Goal: Task Accomplishment & Management: Use online tool/utility

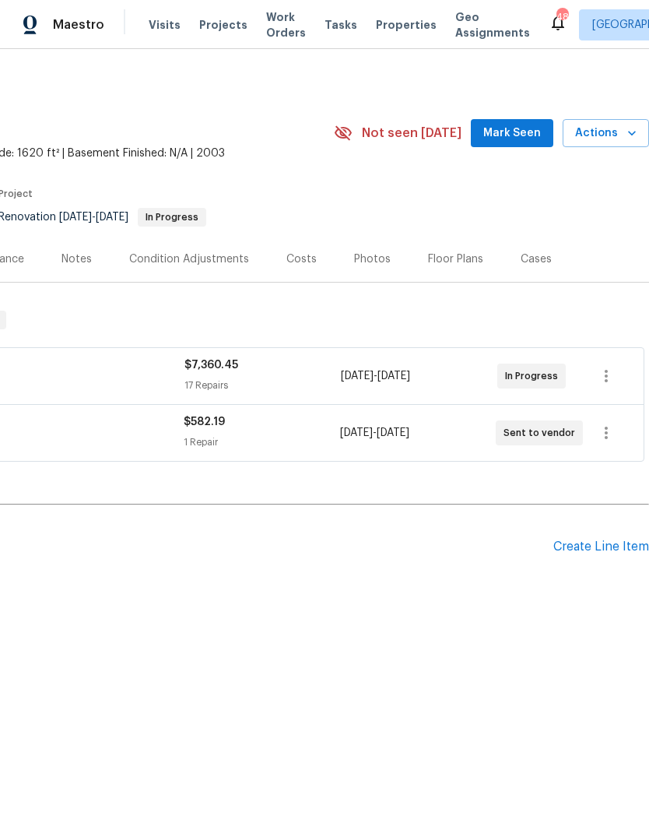
scroll to position [0, 230]
click at [616, 551] on div "Create Line Item" at bounding box center [601, 546] width 96 height 15
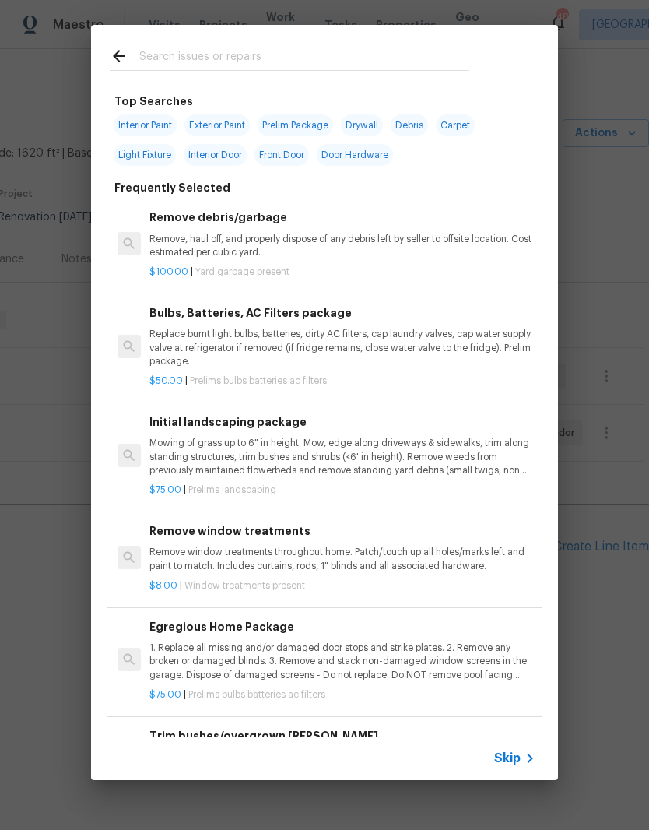
click at [377, 55] on input "text" at bounding box center [304, 58] width 330 height 23
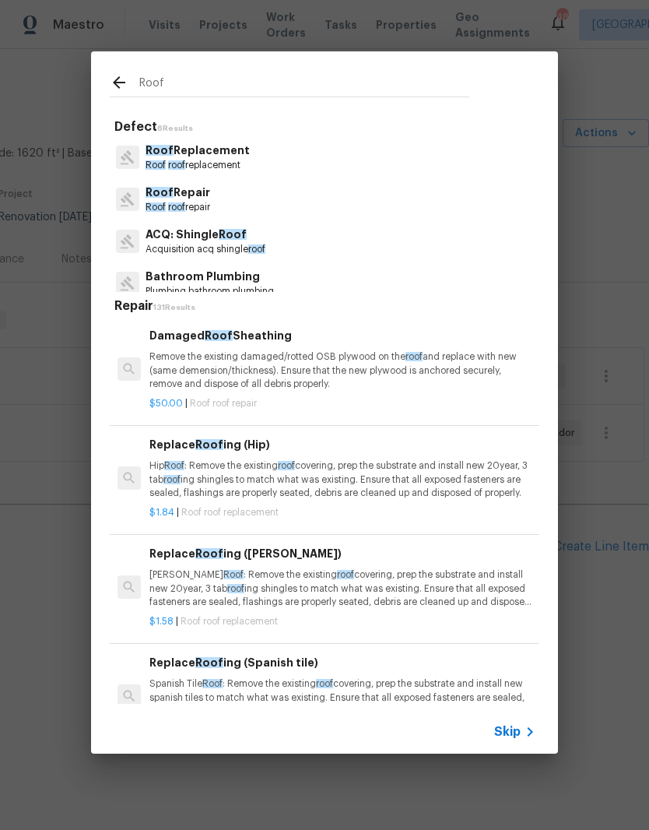
type input "Roof"
click at [325, 206] on div "Roof Repair Roof roof repair" at bounding box center [325, 199] width 430 height 42
click at [234, 208] on div "Roof Repair Roof roof repair" at bounding box center [325, 199] width 430 height 42
click at [210, 199] on p "Roof Repair" at bounding box center [178, 192] width 65 height 16
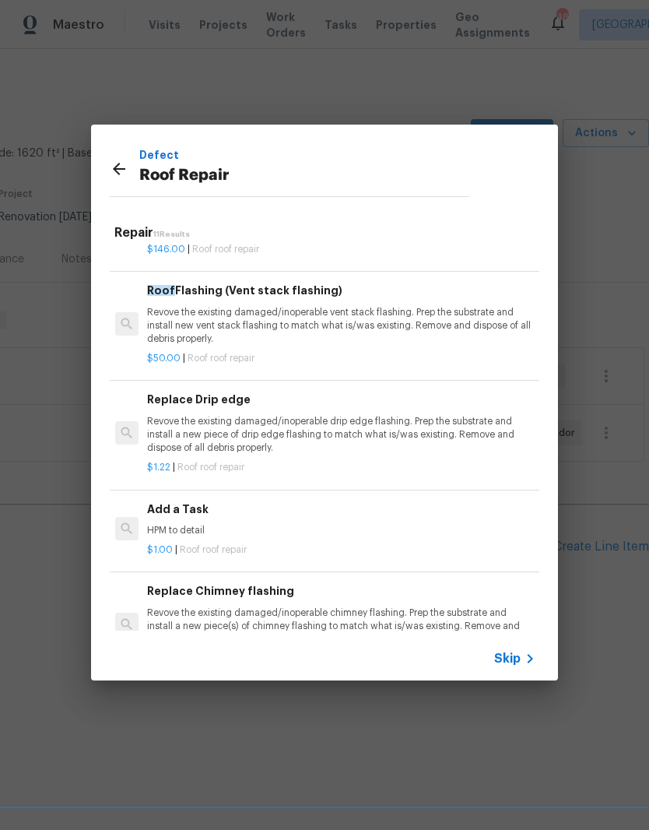
scroll to position [746, 2]
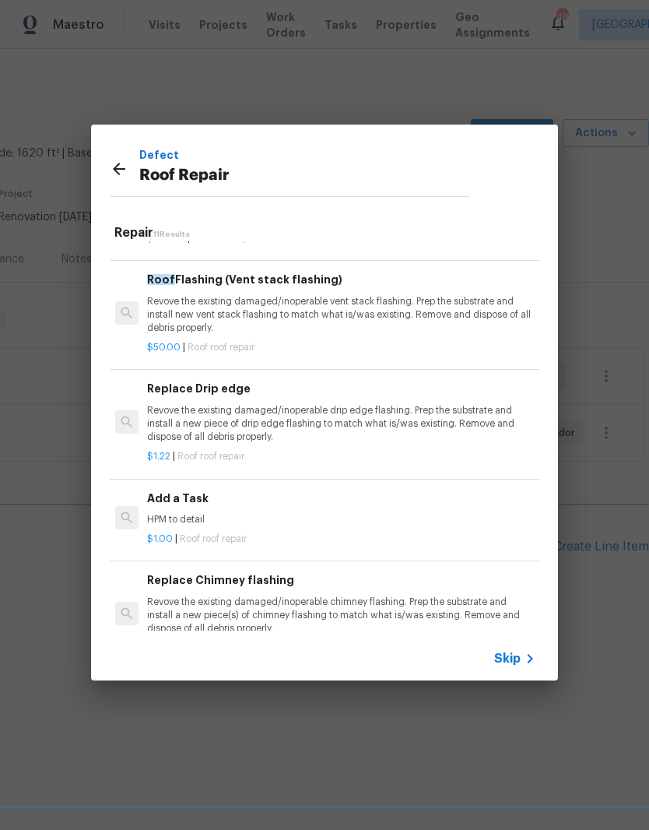
click at [266, 532] on p "$1.00 | Roof roof repair" at bounding box center [340, 538] width 386 height 13
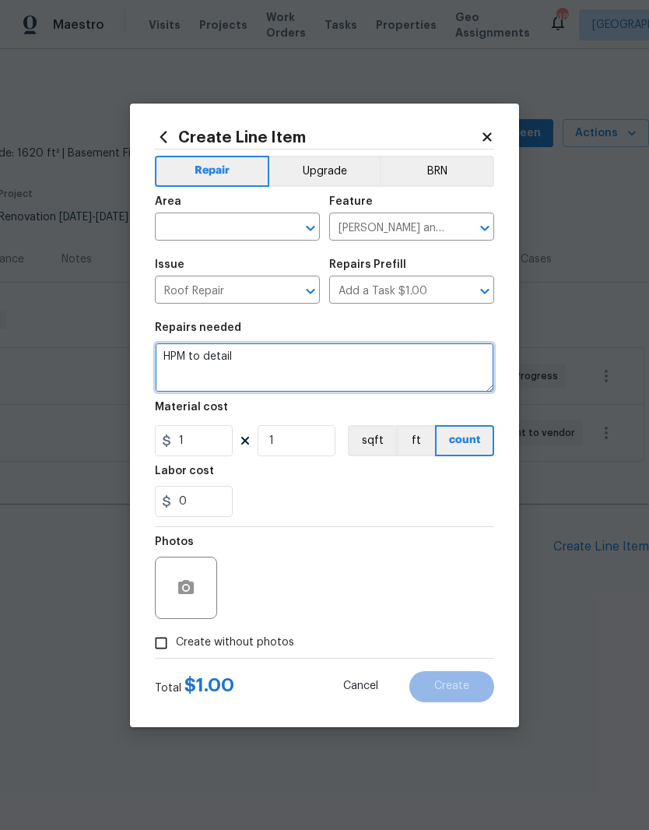
click at [301, 351] on textarea "HPM to detail" at bounding box center [324, 367] width 339 height 50
click at [257, 223] on input "text" at bounding box center [215, 228] width 121 height 24
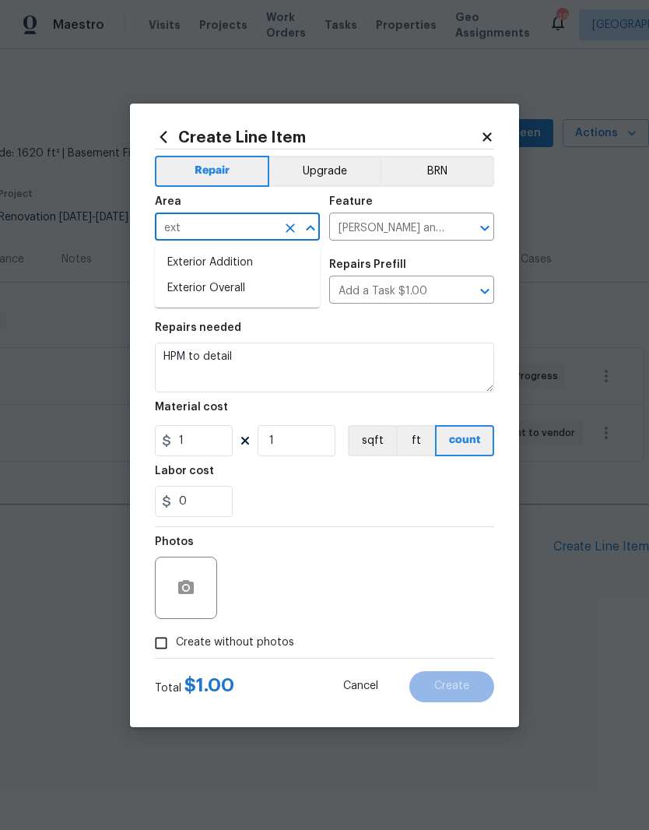
click at [279, 280] on li "Exterior Overall" at bounding box center [237, 289] width 165 height 26
type input "Exterior Overall"
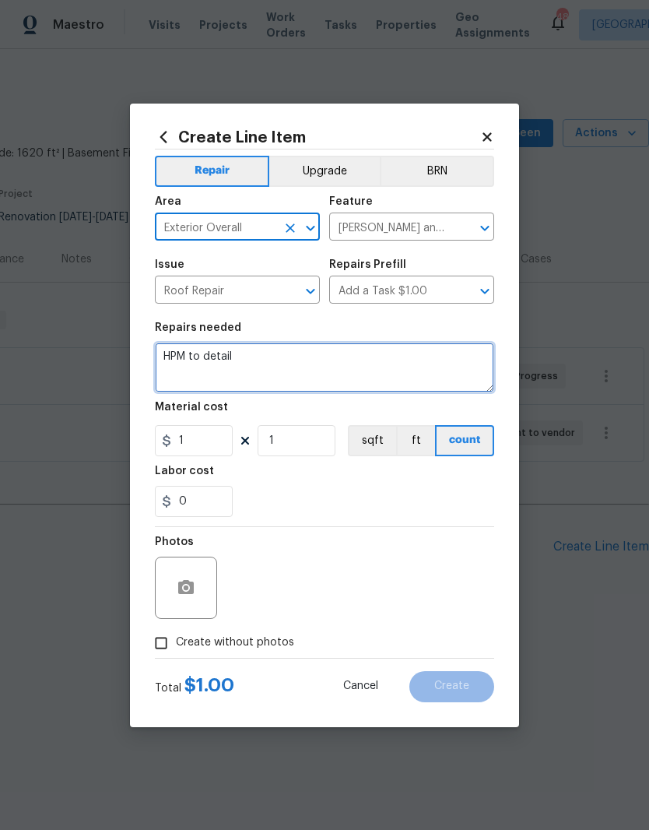
click at [286, 366] on textarea "HPM to detail" at bounding box center [324, 367] width 339 height 50
type textarea "H"
type textarea "T"
type textarea "Roof tune up"
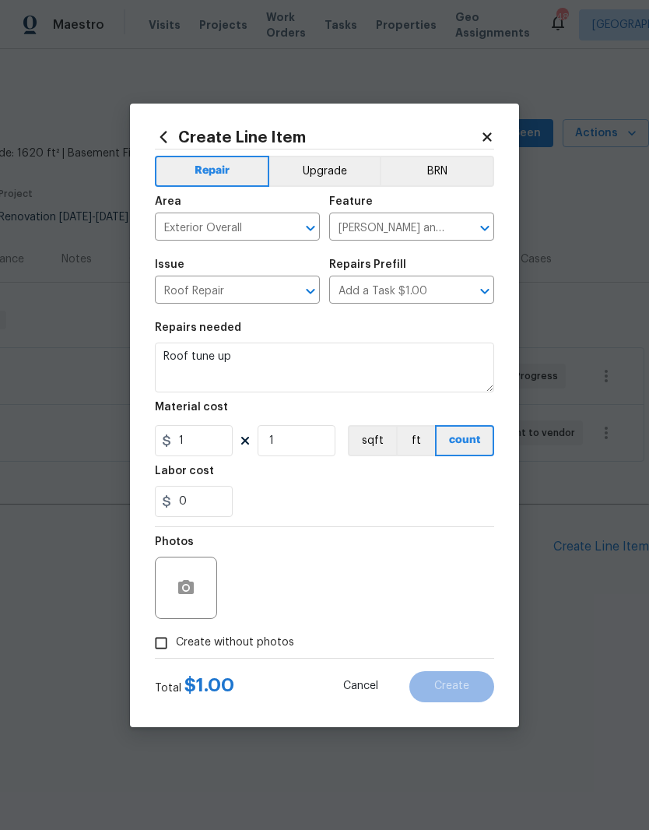
click at [297, 490] on div "0" at bounding box center [324, 501] width 339 height 31
click at [206, 441] on input "1" at bounding box center [194, 440] width 78 height 31
type input "150"
click at [322, 478] on figure "Labor cost 0" at bounding box center [324, 490] width 339 height 51
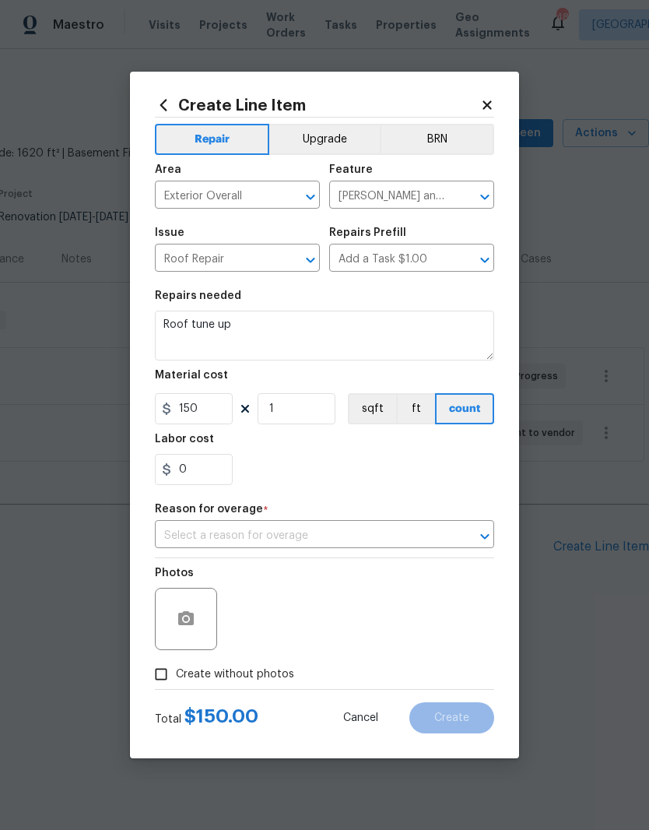
click at [443, 541] on input "text" at bounding box center [303, 536] width 296 height 24
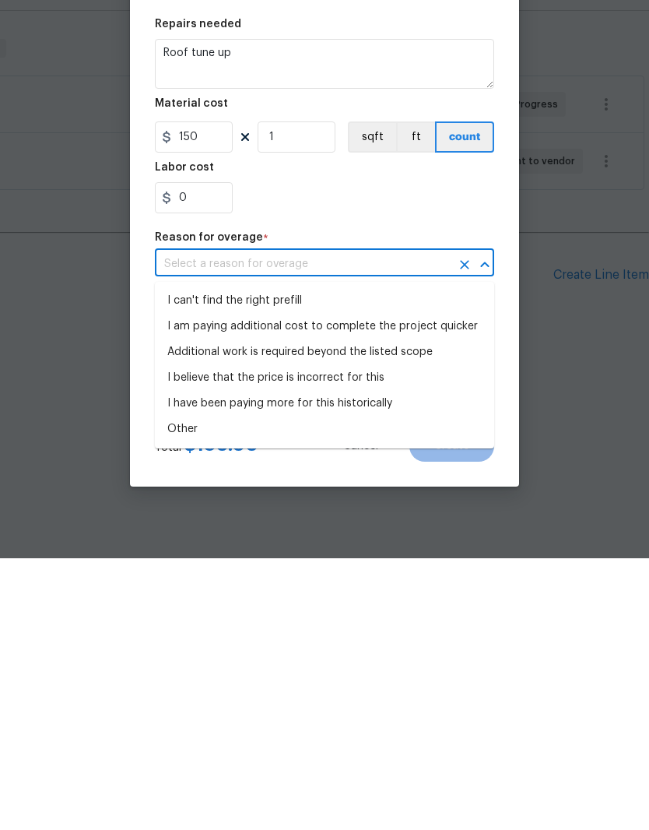
click at [338, 560] on li "I can't find the right prefill" at bounding box center [324, 573] width 339 height 26
type input "I can't find the right prefill"
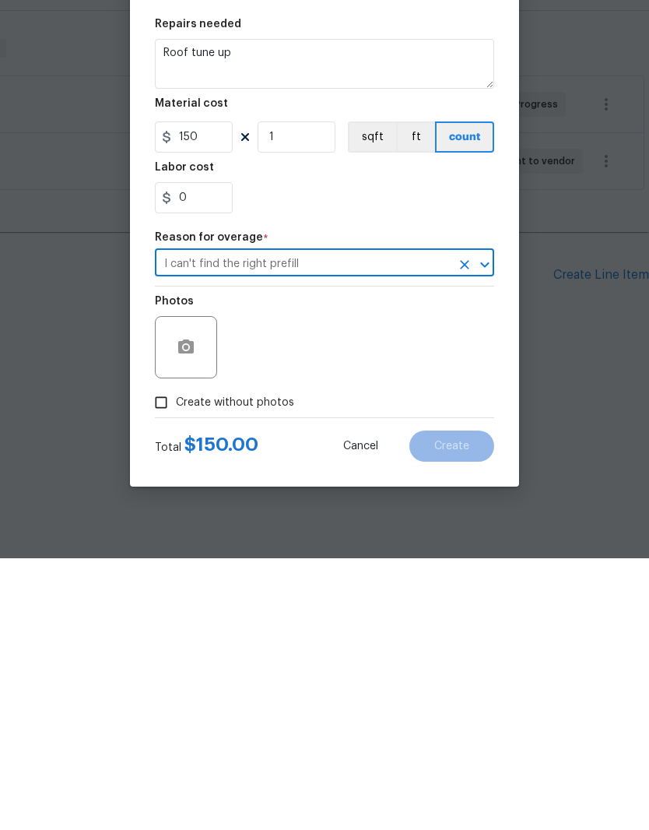
click at [272, 666] on span "Create without photos" at bounding box center [235, 674] width 118 height 16
click at [176, 659] on input "Create without photos" at bounding box center [161, 674] width 30 height 30
checkbox input "true"
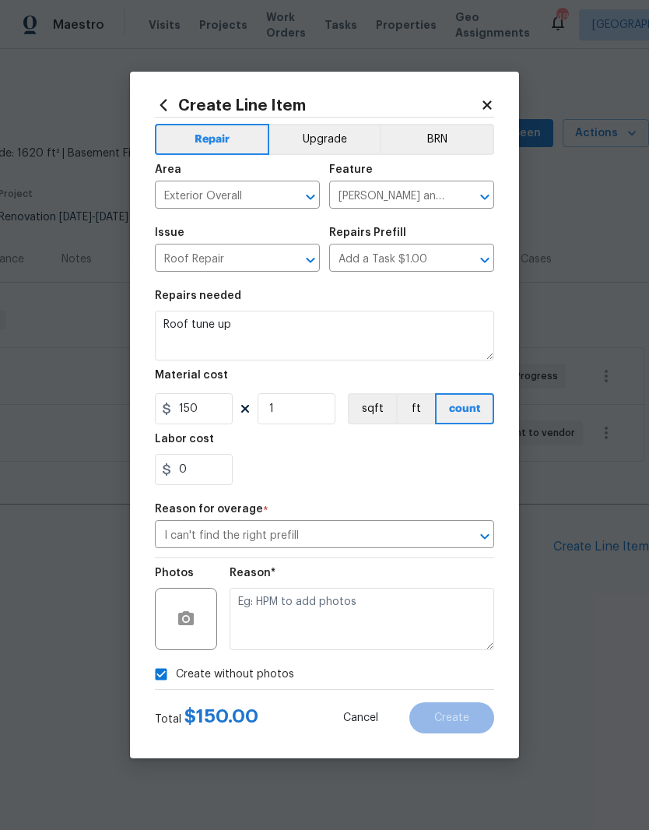
click at [416, 667] on div "Create without photos" at bounding box center [324, 674] width 339 height 30
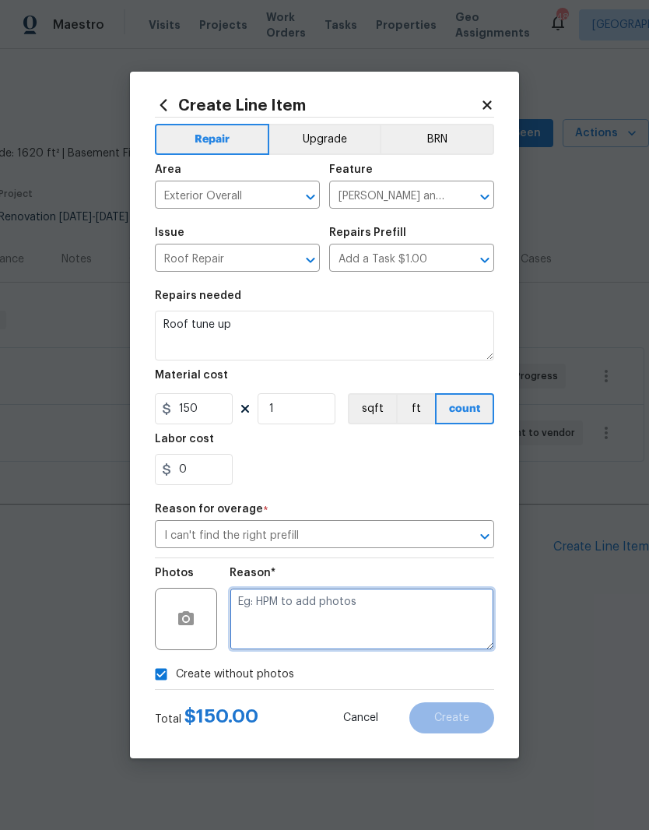
click at [367, 624] on textarea at bounding box center [362, 619] width 265 height 62
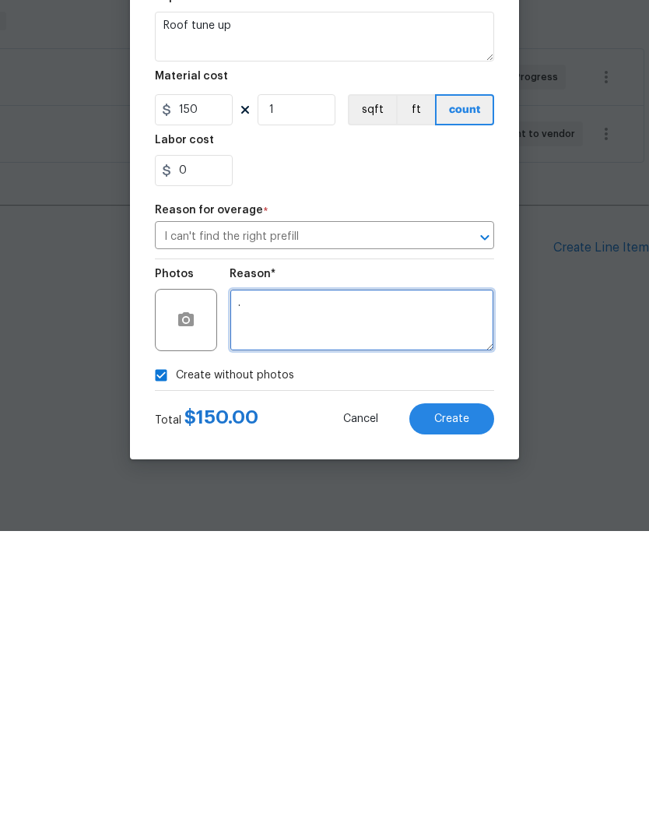
type textarea "."
click at [462, 712] on span "Create" at bounding box center [451, 718] width 35 height 12
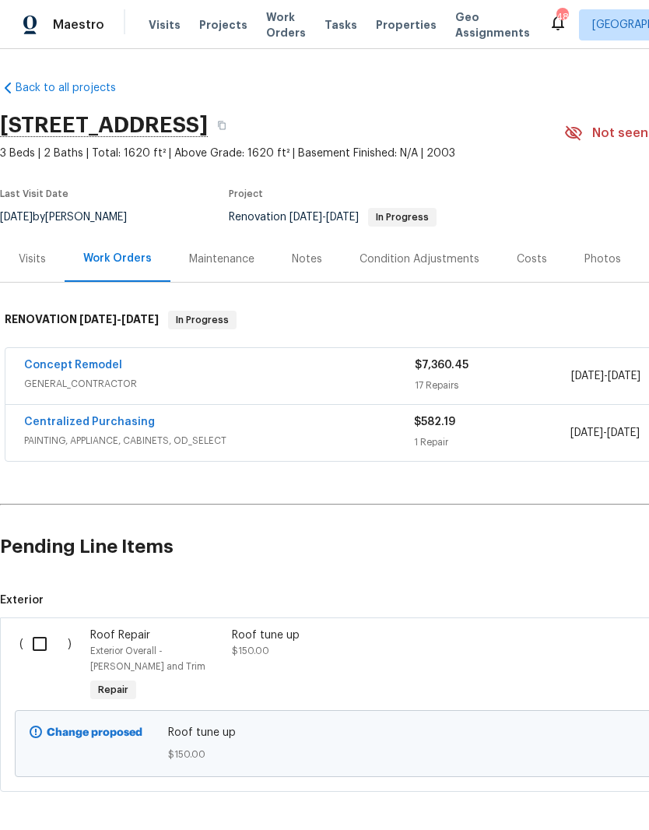
scroll to position [0, 0]
click at [48, 651] on input "checkbox" at bounding box center [45, 643] width 44 height 33
checkbox input "true"
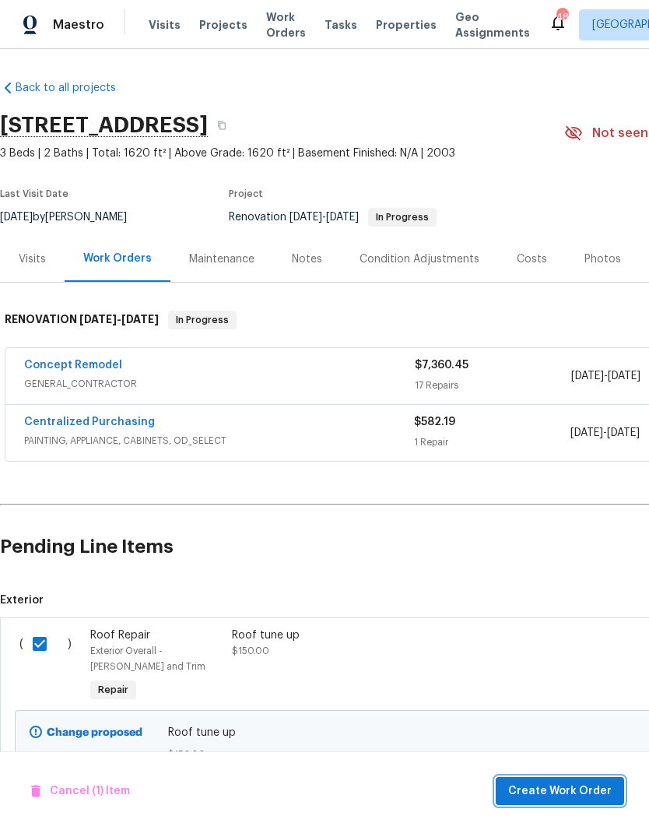
click at [580, 786] on span "Create Work Order" at bounding box center [560, 790] width 104 height 19
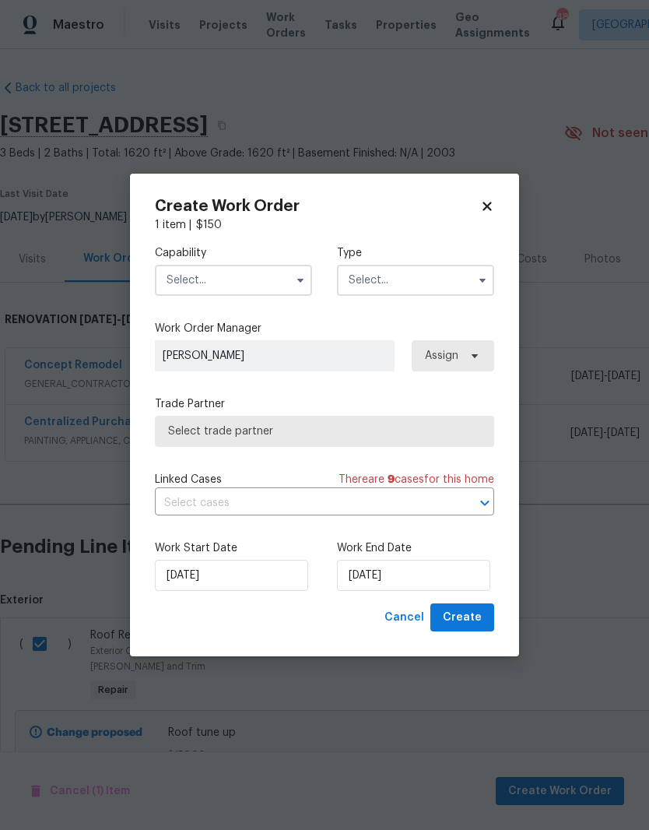
click at [249, 279] on input "text" at bounding box center [233, 280] width 157 height 31
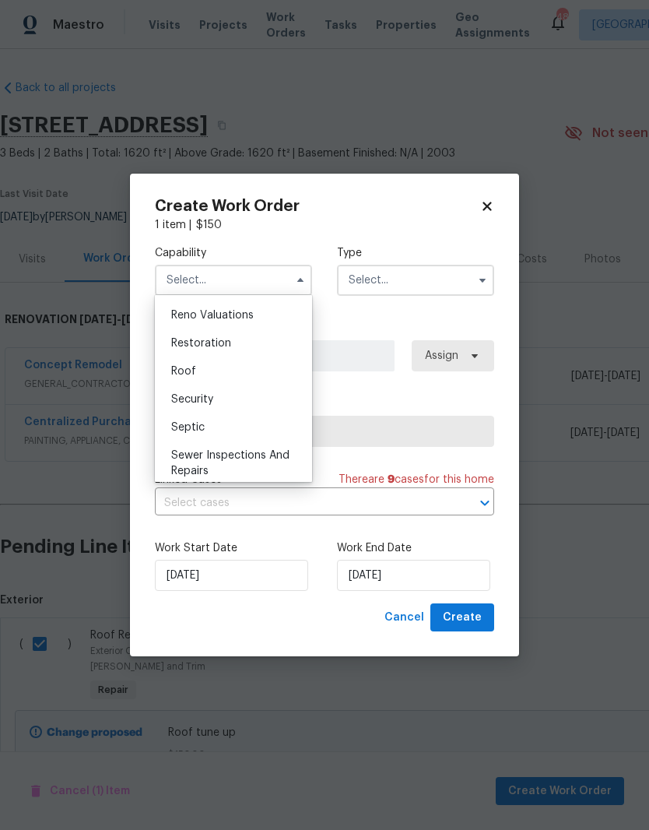
scroll to position [1530, 0]
click at [272, 378] on div "Roof" at bounding box center [233, 370] width 149 height 28
type input "Roof"
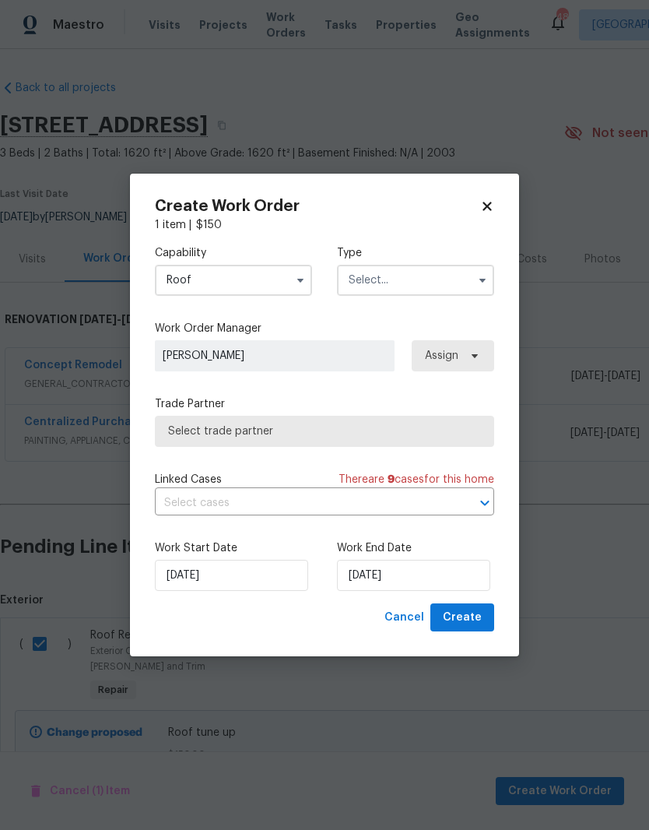
click at [440, 289] on input "text" at bounding box center [415, 280] width 157 height 31
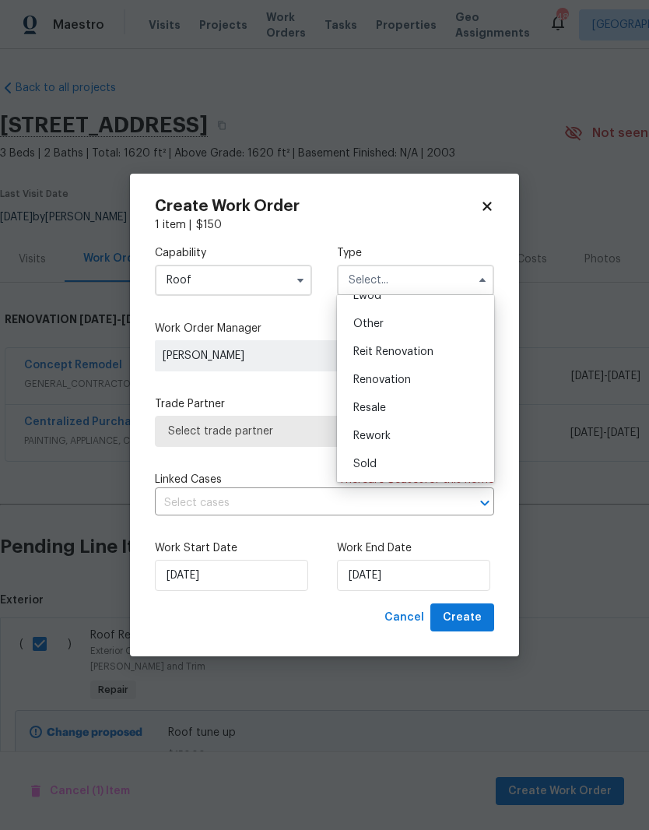
scroll to position [185, 0]
click at [455, 378] on div "Renovation" at bounding box center [415, 380] width 149 height 28
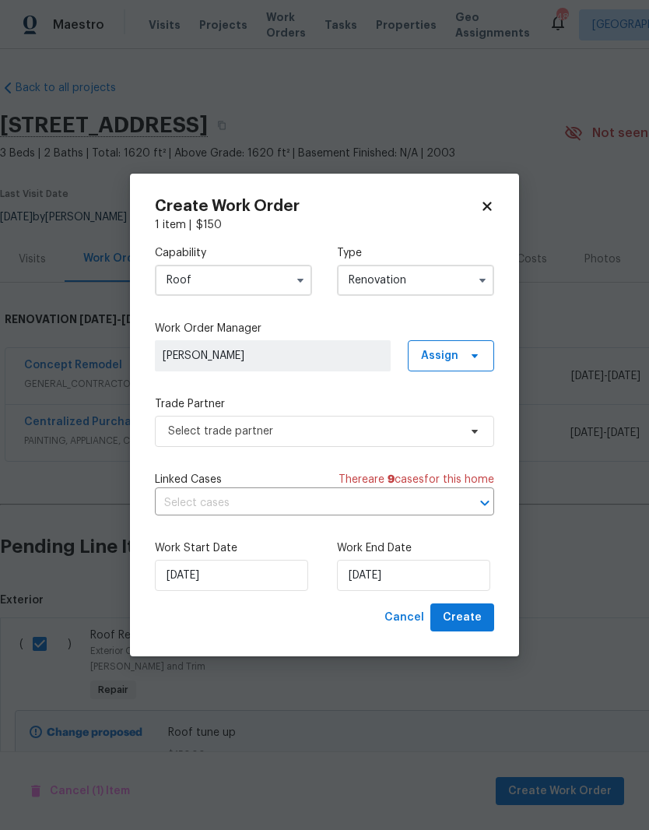
type input "Renovation"
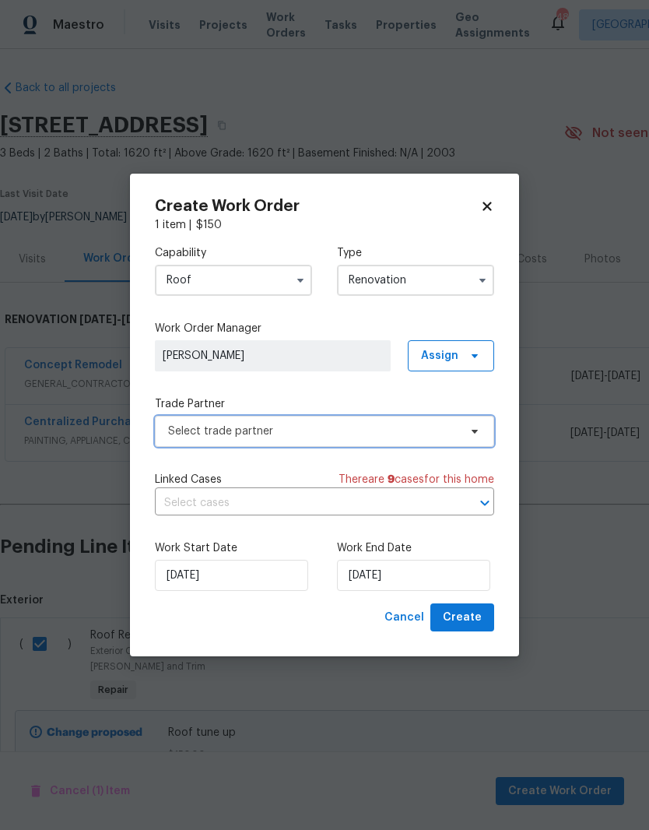
click at [462, 432] on span "Select trade partner" at bounding box center [324, 431] width 339 height 31
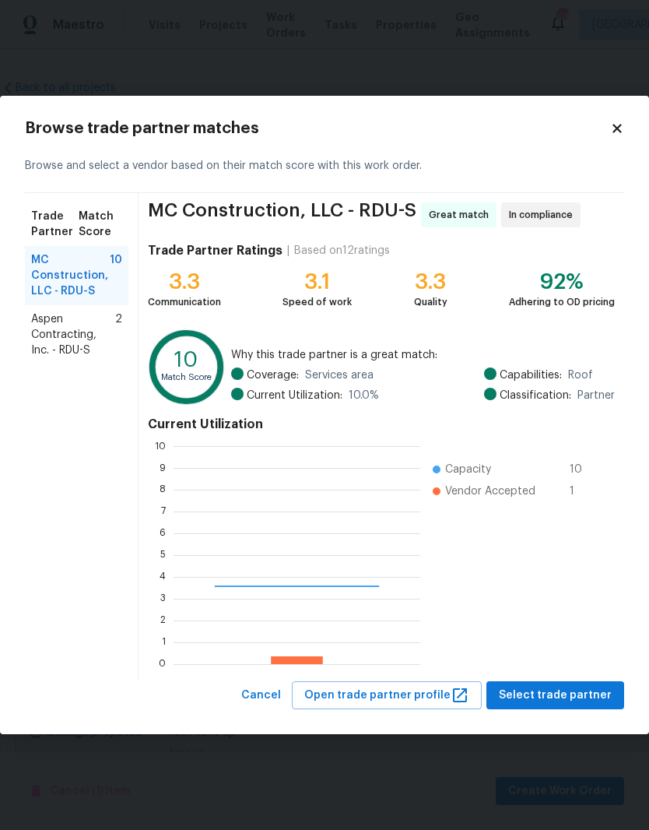
scroll to position [218, 247]
click at [38, 345] on span "Aspen Contracting, Inc. - RDU-S" at bounding box center [73, 334] width 84 height 47
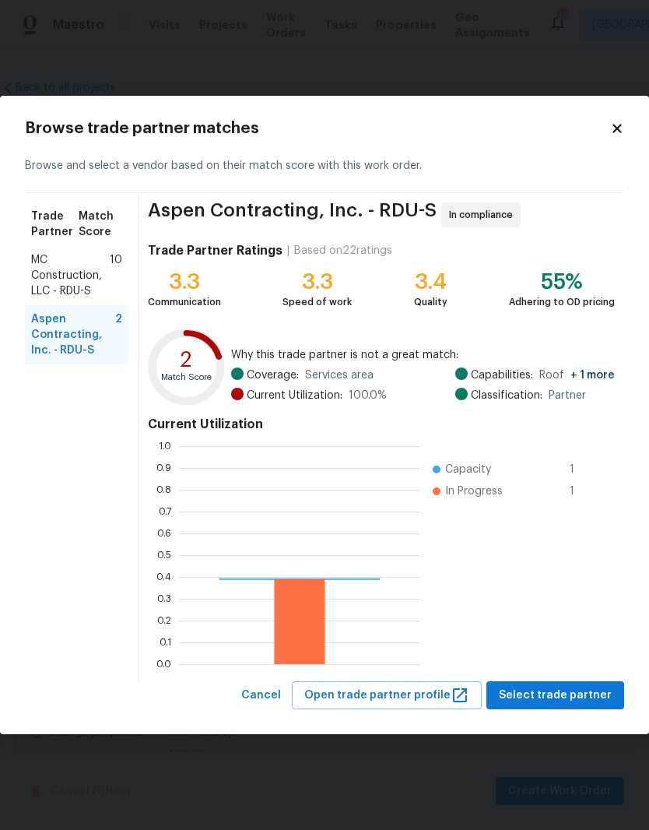
scroll to position [218, 241]
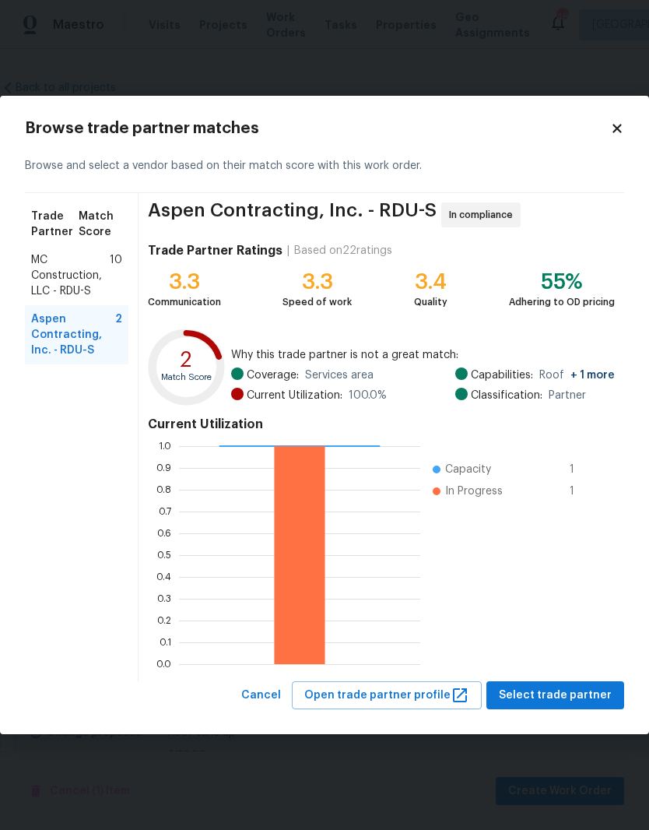
click at [47, 290] on span "MC Construction, LLC - RDU-S" at bounding box center [70, 275] width 79 height 47
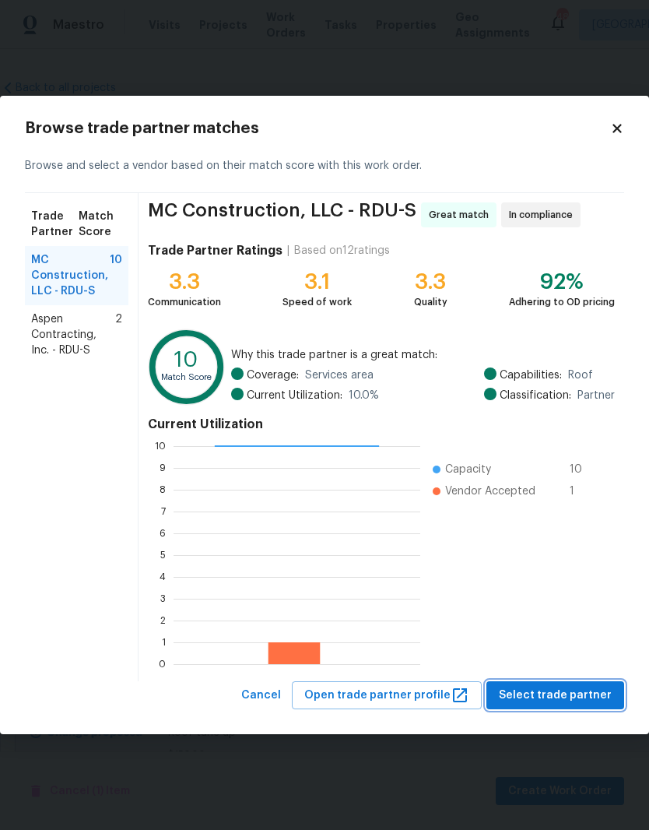
click at [542, 693] on span "Select trade partner" at bounding box center [555, 695] width 113 height 19
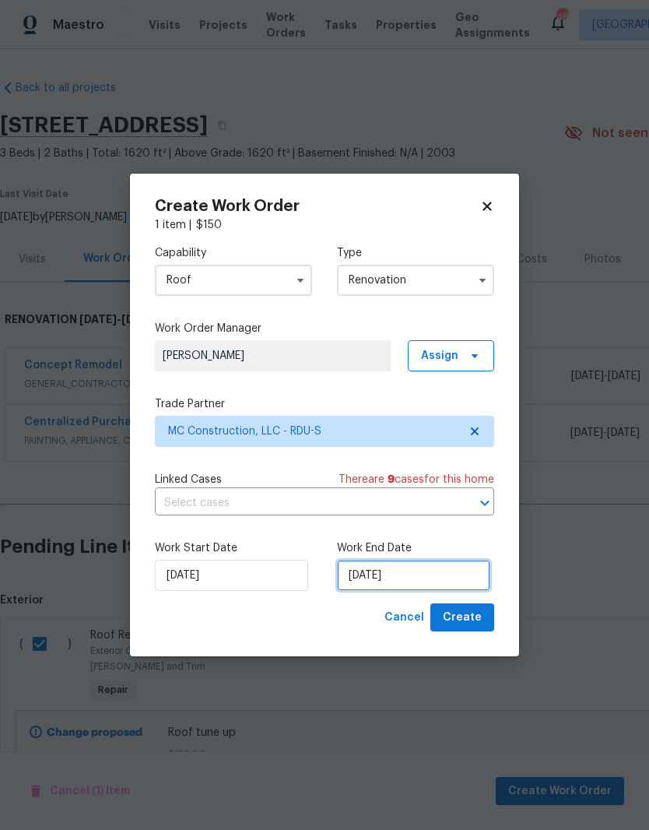
click at [427, 583] on input "[DATE]" at bounding box center [413, 575] width 153 height 31
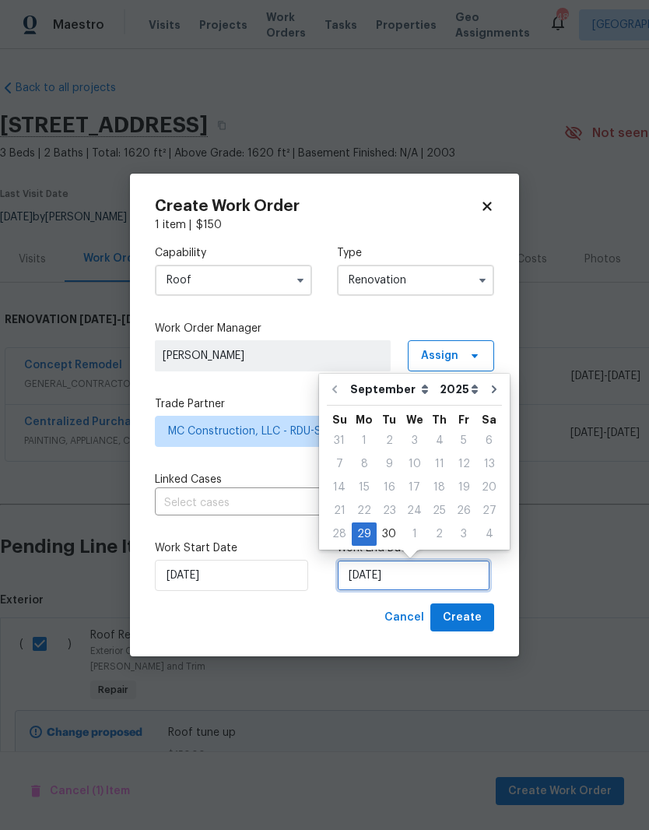
scroll to position [12, 0]
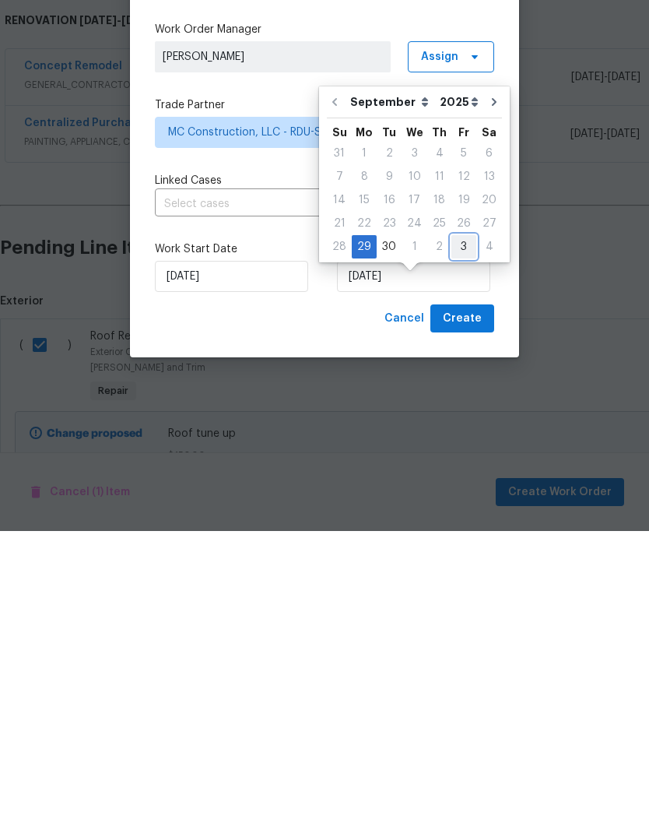
click at [454, 535] on div "3" at bounding box center [463, 546] width 25 height 22
type input "[DATE]"
select select "9"
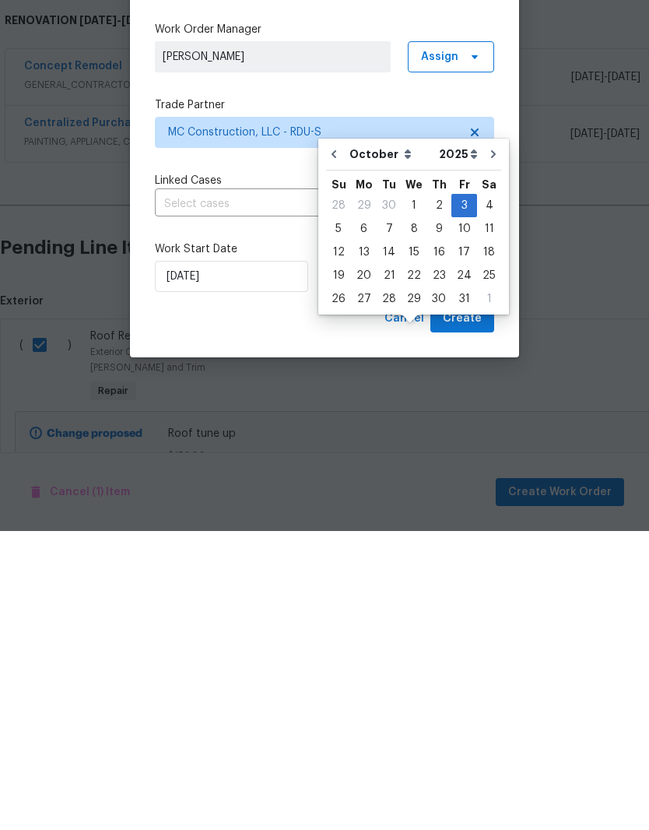
scroll to position [64, 0]
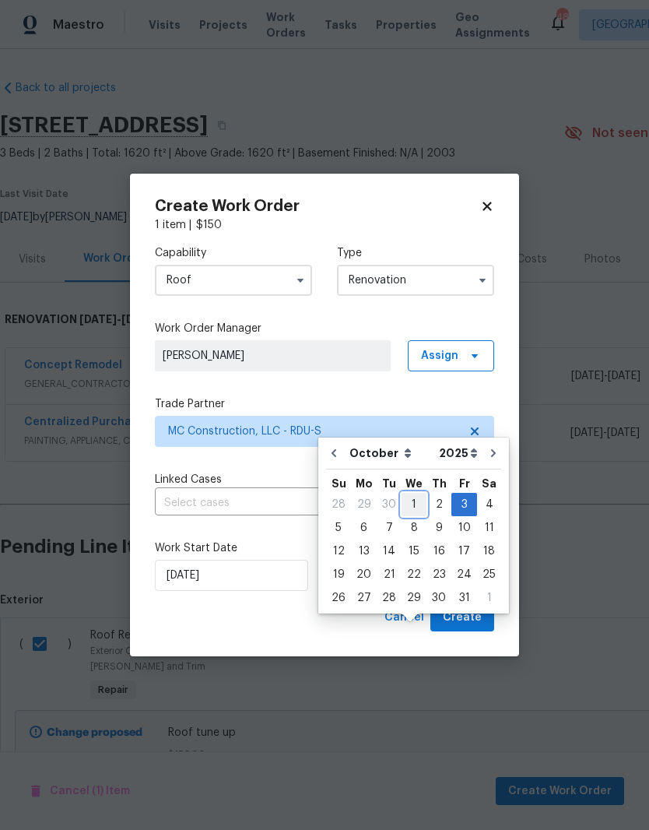
click at [415, 493] on div "1" at bounding box center [414, 504] width 25 height 22
type input "[DATE]"
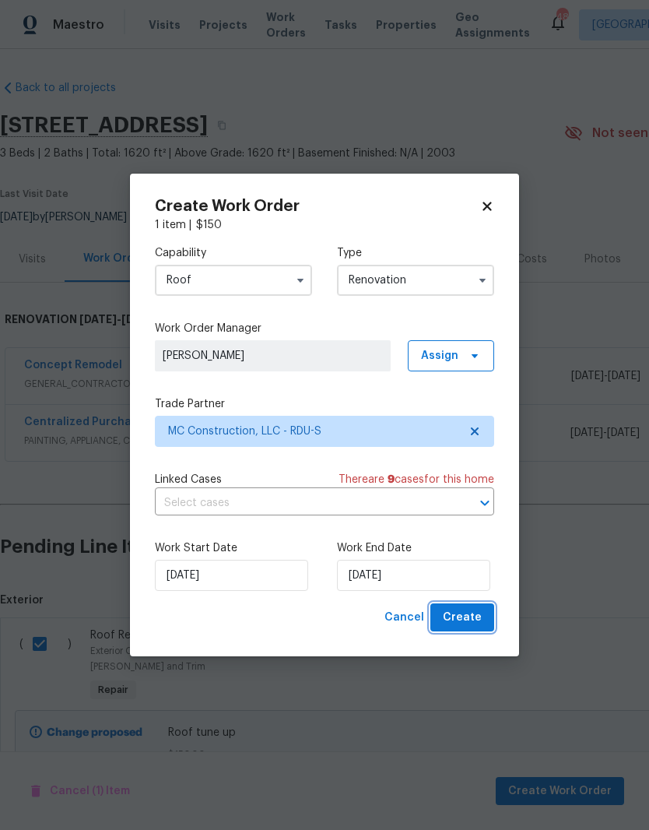
click at [489, 623] on button "Create" at bounding box center [462, 617] width 64 height 29
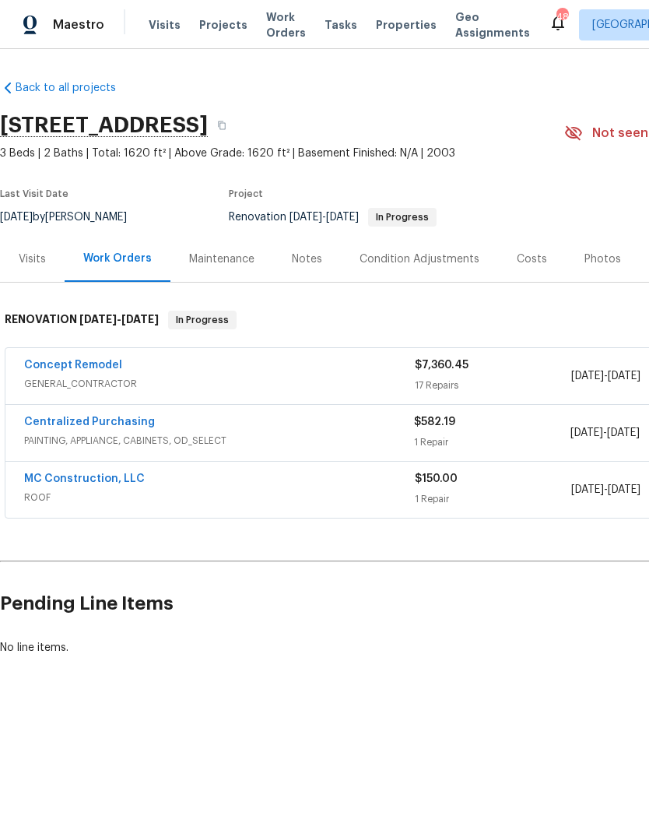
scroll to position [0, 0]
click at [51, 483] on link "MC Construction, LLC" at bounding box center [84, 478] width 121 height 11
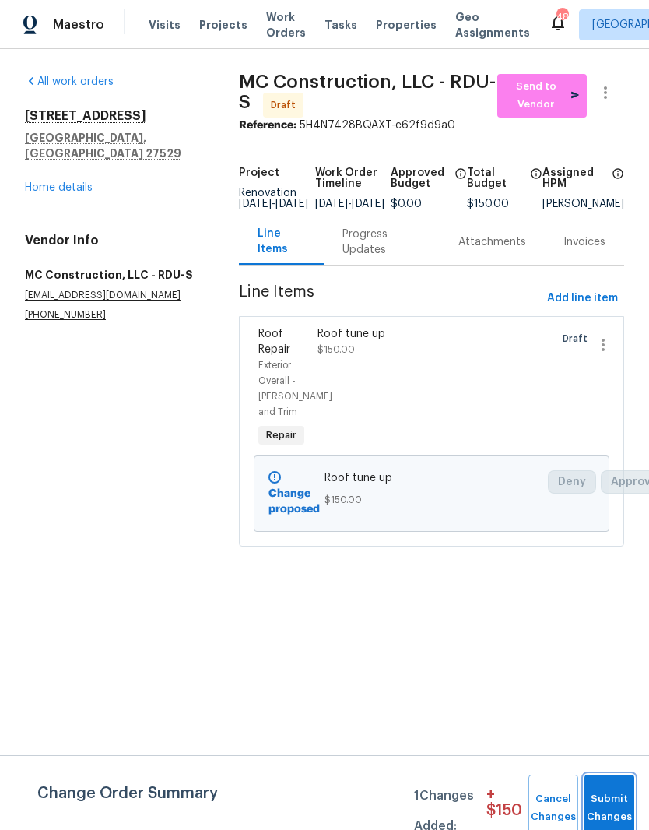
click at [617, 798] on button "Submit Changes" at bounding box center [609, 807] width 50 height 67
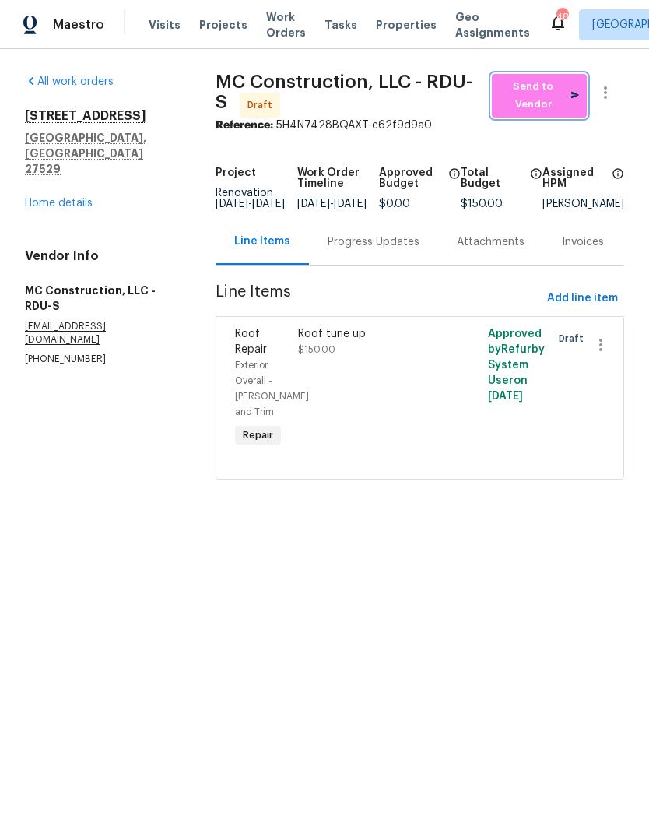
click at [550, 94] on span "Send to Vendor" at bounding box center [539, 96] width 79 height 36
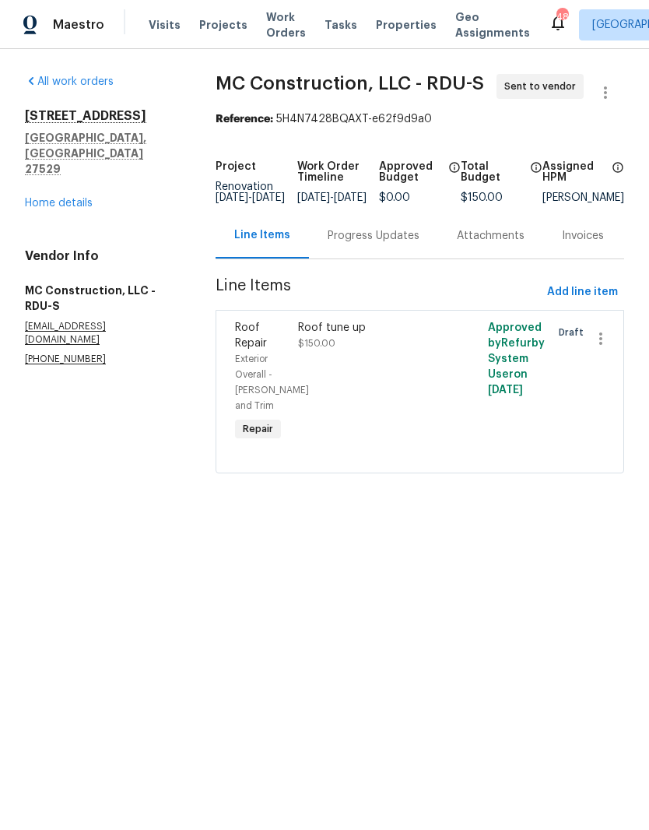
click at [391, 244] on div "Progress Updates" at bounding box center [374, 236] width 92 height 16
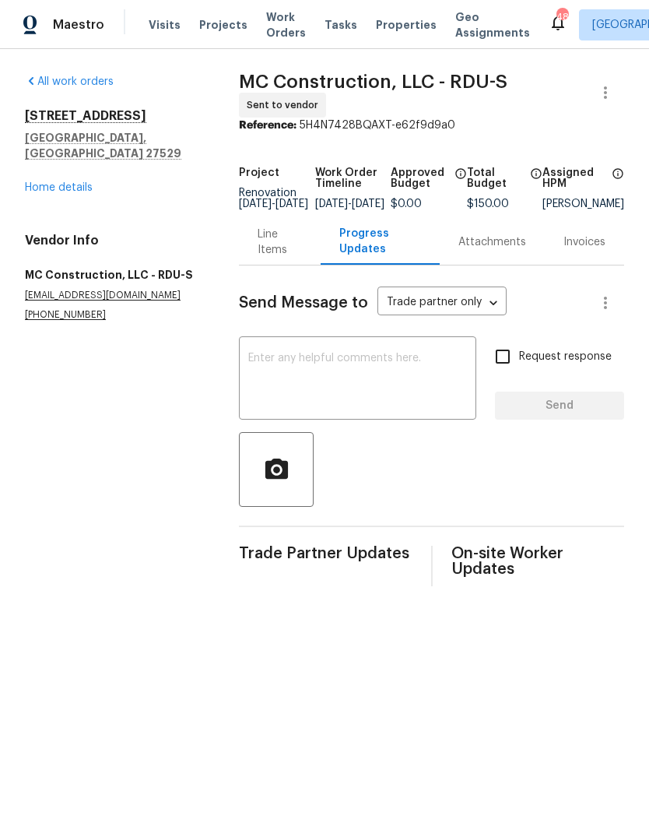
click at [387, 379] on textarea at bounding box center [357, 380] width 219 height 54
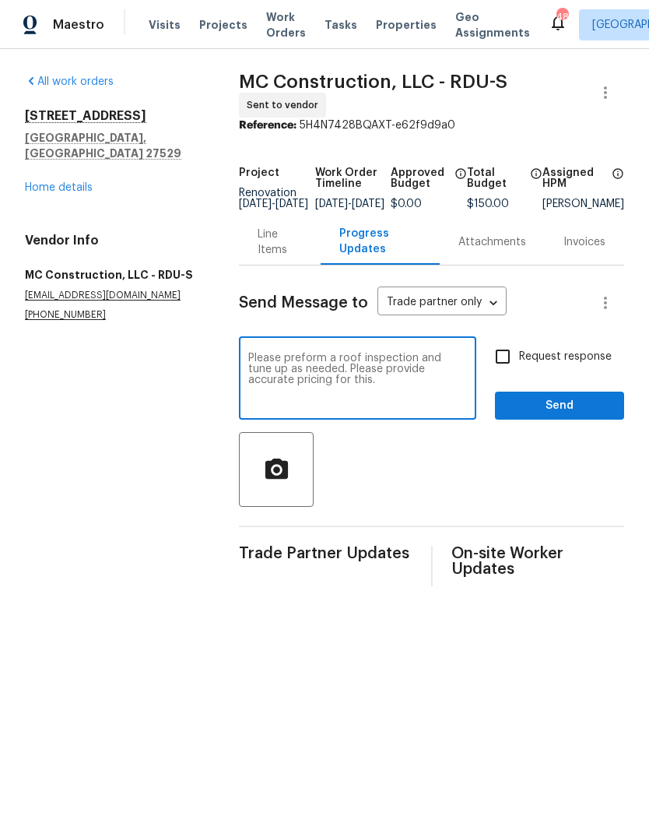
type textarea "Please preform a roof inspection and tune up as needed. Please provide accurate…"
click at [509, 366] on input "Request response" at bounding box center [502, 356] width 33 height 33
checkbox input "true"
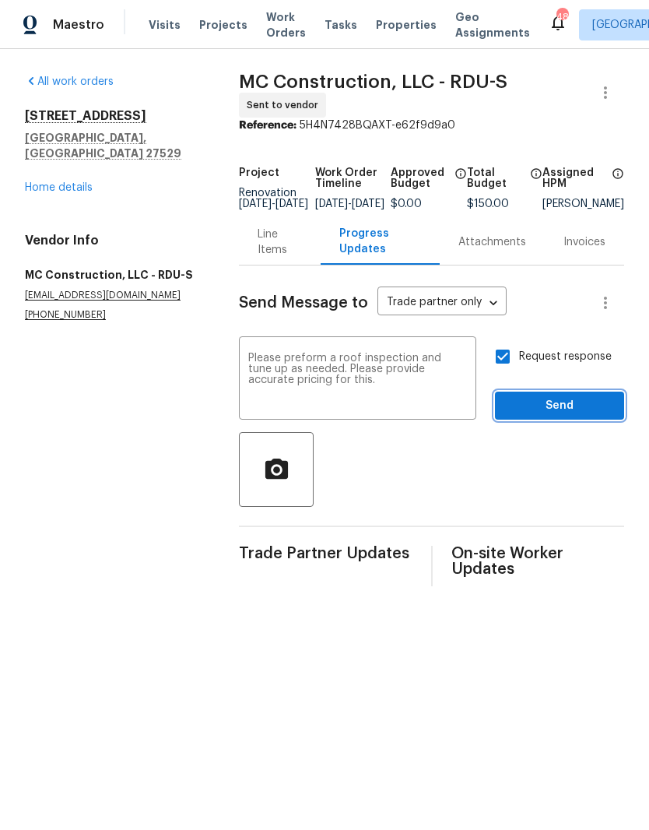
click at [584, 416] on span "Send" at bounding box center [559, 405] width 104 height 19
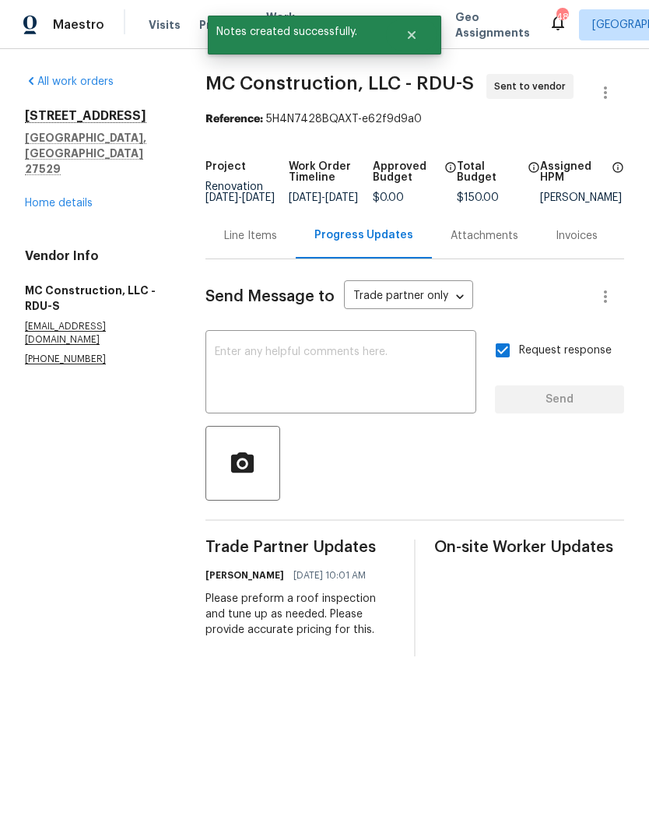
click at [74, 198] on link "Home details" at bounding box center [59, 203] width 68 height 11
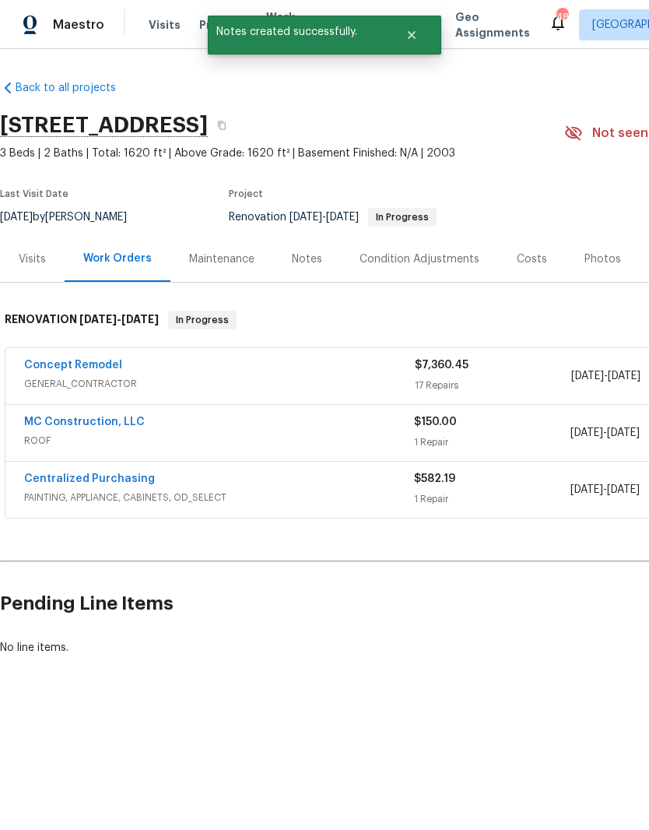
click at [34, 370] on link "Concept Remodel" at bounding box center [73, 365] width 98 height 11
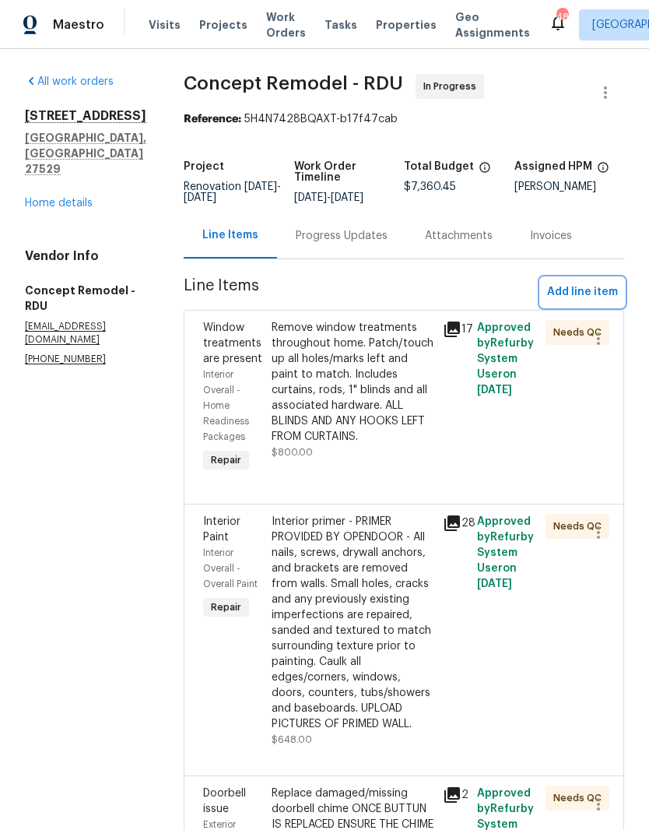
click at [601, 288] on span "Add line item" at bounding box center [582, 292] width 71 height 19
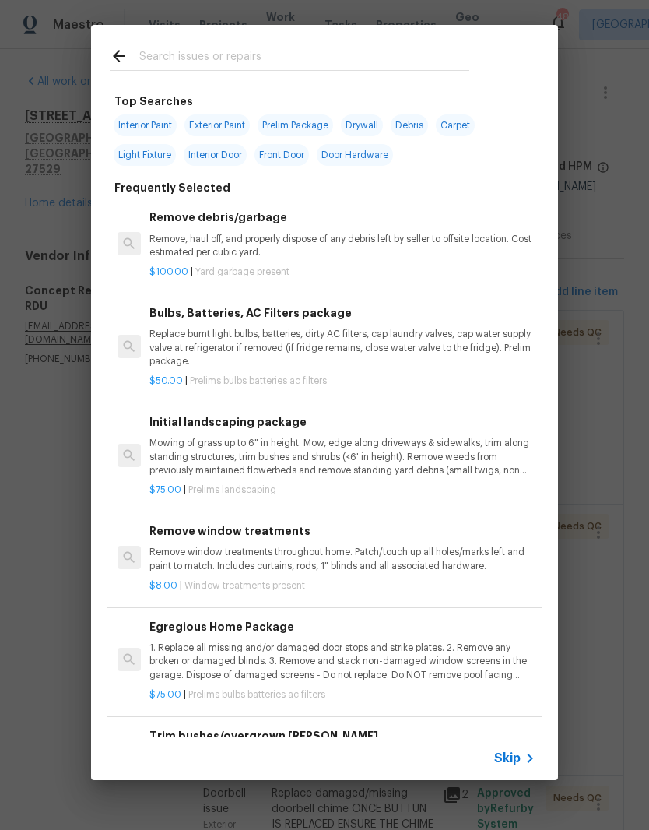
click at [346, 61] on input "text" at bounding box center [304, 58] width 330 height 23
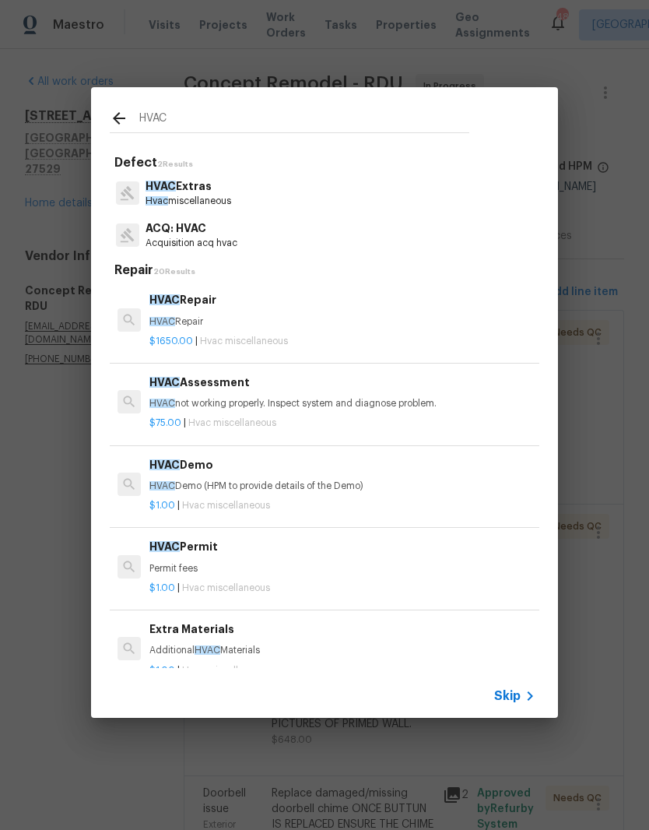
type input "HVAC"
click at [272, 198] on div "HVAC Extras Hvac miscellaneous" at bounding box center [325, 193] width 430 height 42
click at [225, 196] on p "Hvac miscellaneous" at bounding box center [189, 201] width 86 height 13
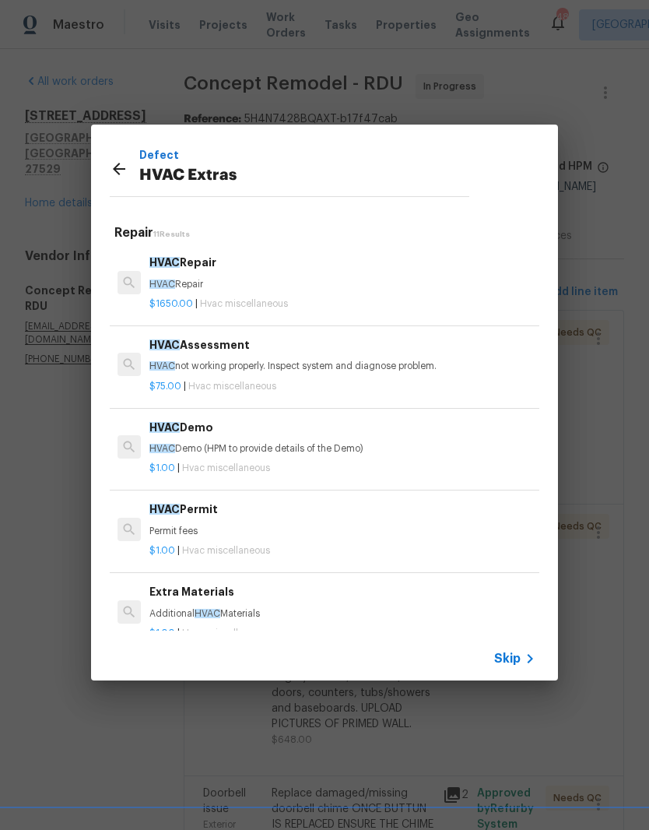
click at [120, 172] on icon at bounding box center [119, 169] width 19 height 19
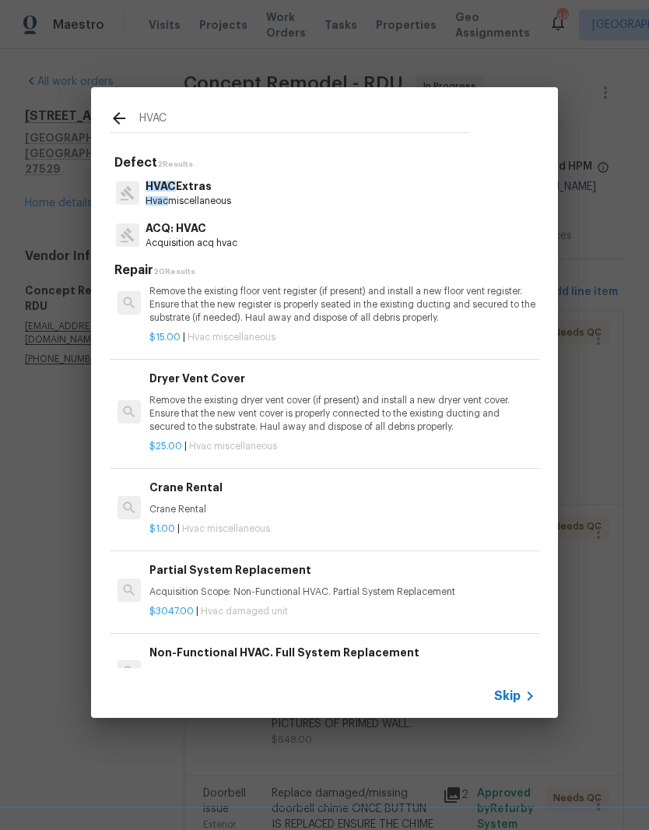
scroll to position [682, -1]
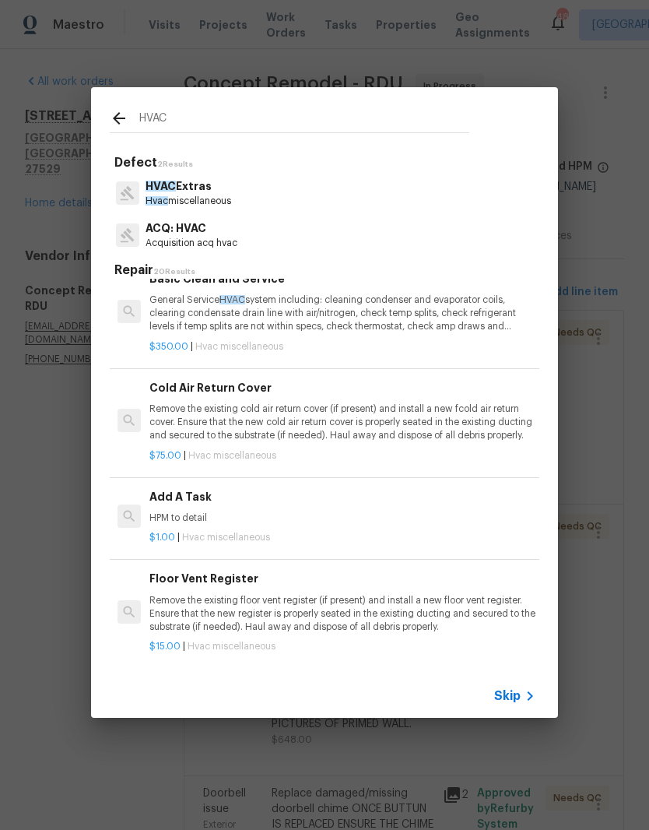
click at [388, 121] on input "HVAC" at bounding box center [304, 120] width 330 height 23
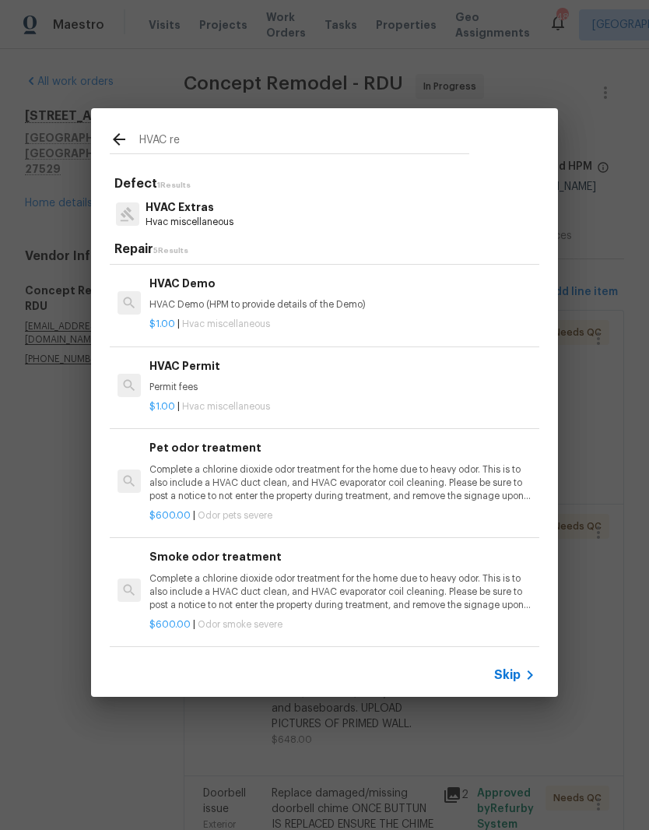
scroll to position [75, 0]
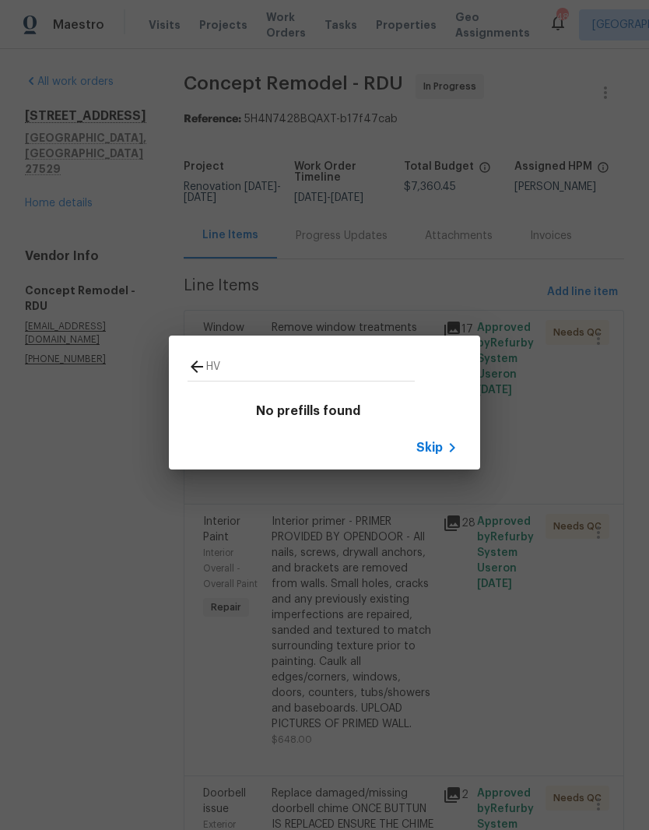
type input "H"
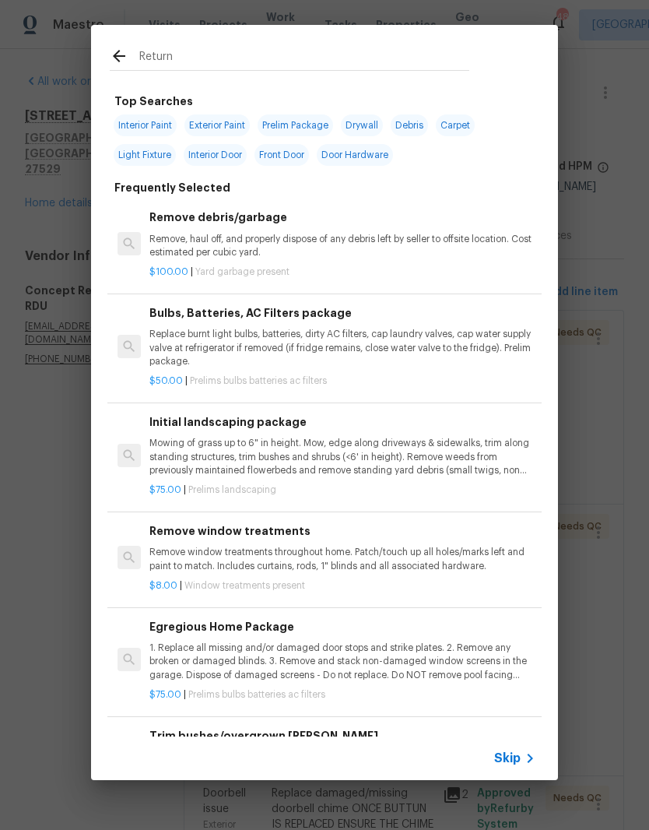
type input "Return"
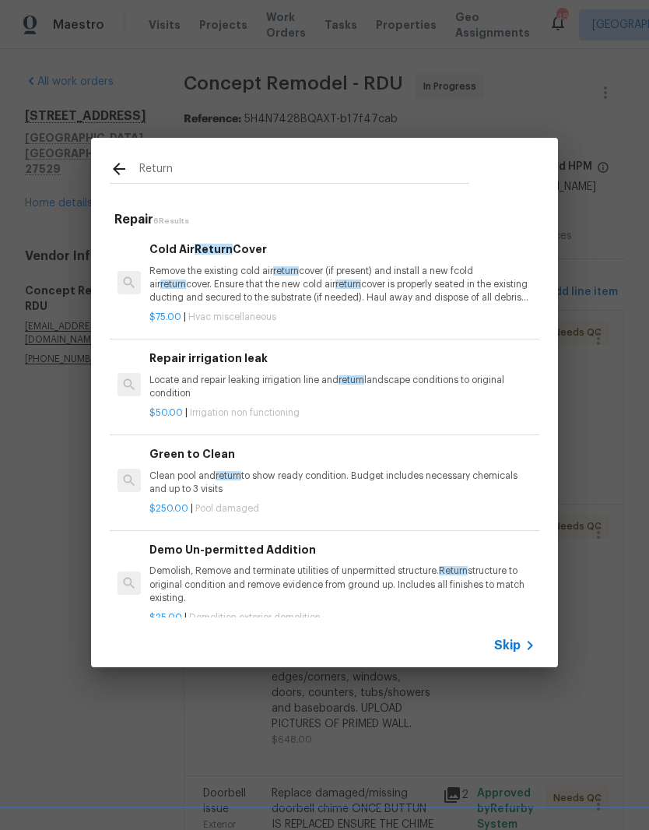
click at [422, 293] on p "Remove the existing cold air return cover (if present) and install a new fcold …" at bounding box center [342, 285] width 386 height 40
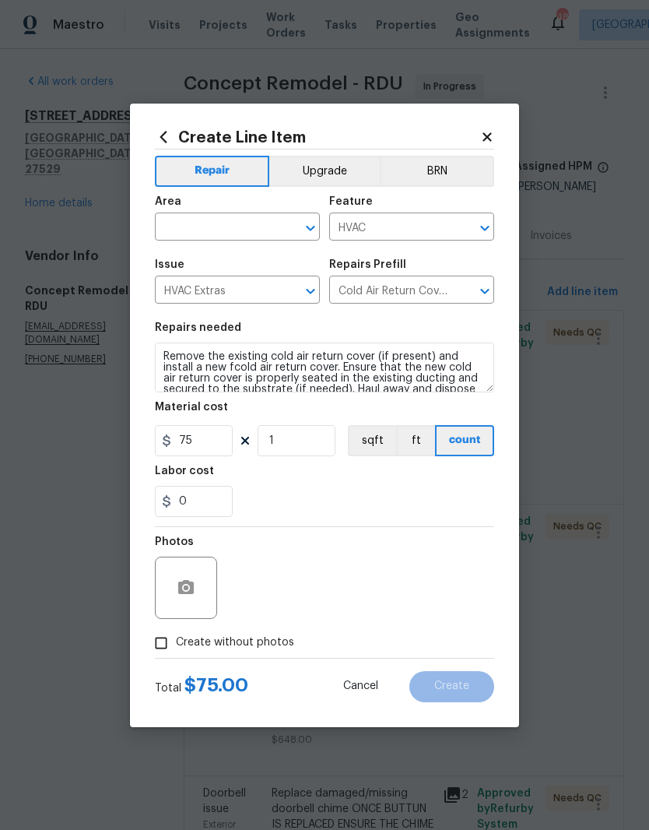
click at [247, 228] on input "text" at bounding box center [215, 228] width 121 height 24
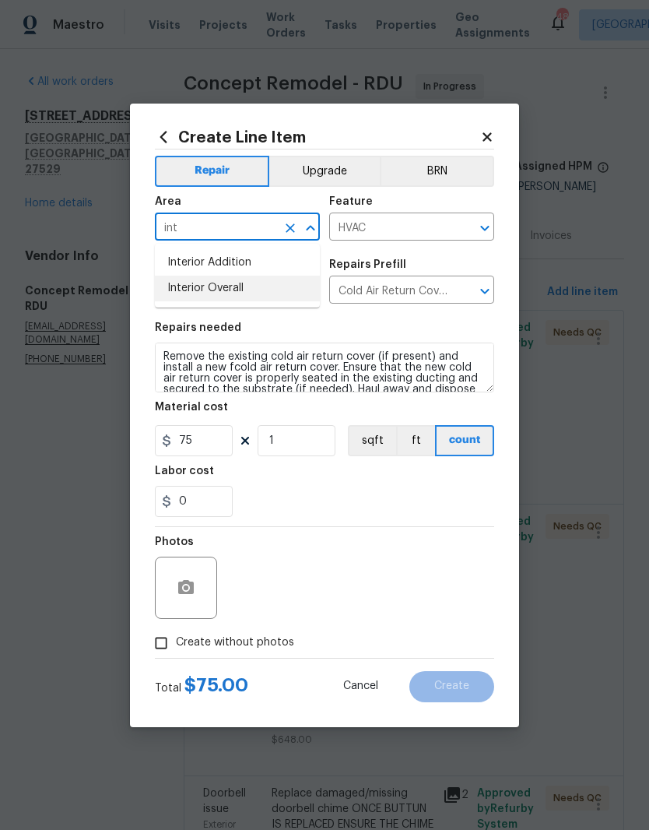
click at [270, 294] on li "Interior Overall" at bounding box center [237, 289] width 165 height 26
type input "Interior Overall"
click at [307, 447] on input "1" at bounding box center [297, 440] width 78 height 31
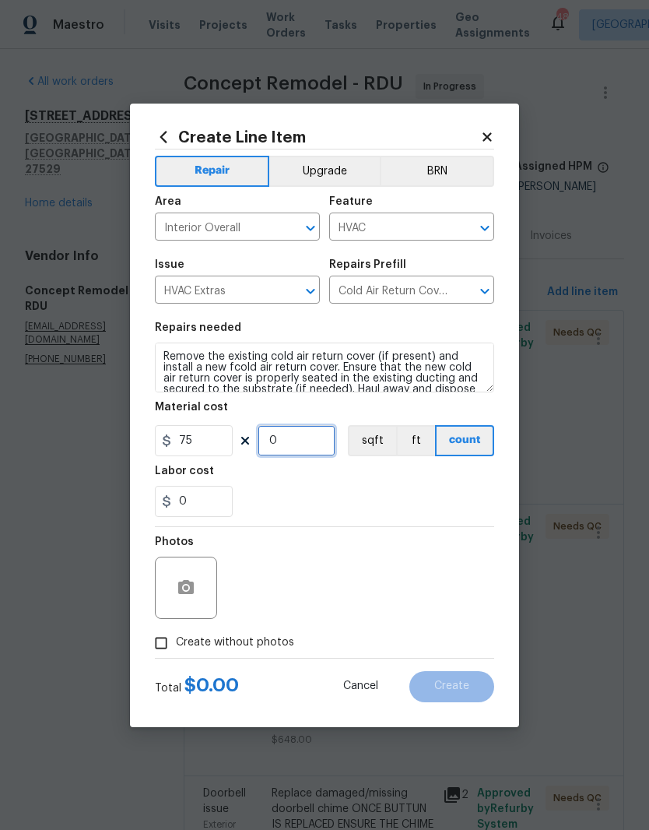
type input "2"
click at [311, 491] on div "0" at bounding box center [324, 501] width 339 height 31
click at [174, 649] on input "Create without photos" at bounding box center [161, 643] width 30 height 30
checkbox input "true"
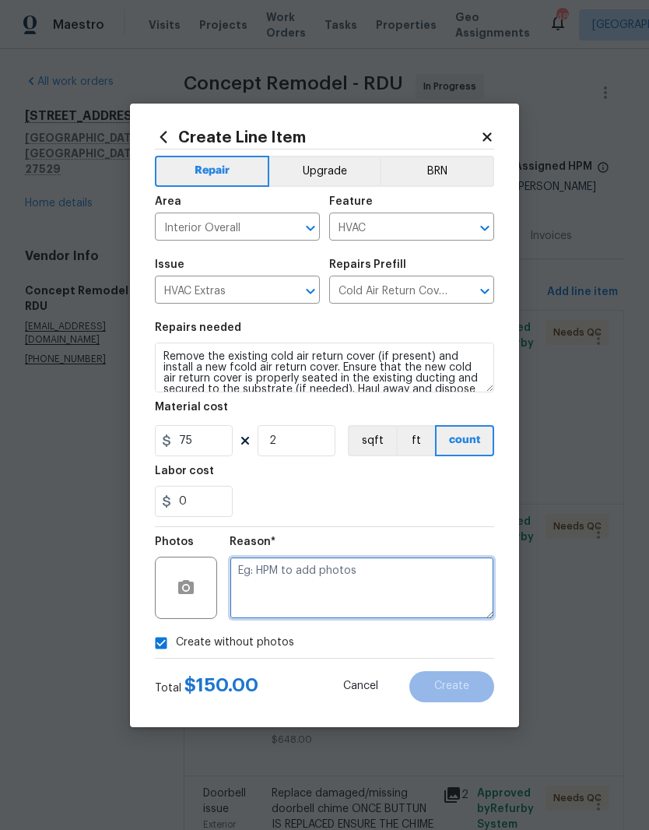
click at [413, 578] on textarea at bounding box center [362, 587] width 265 height 62
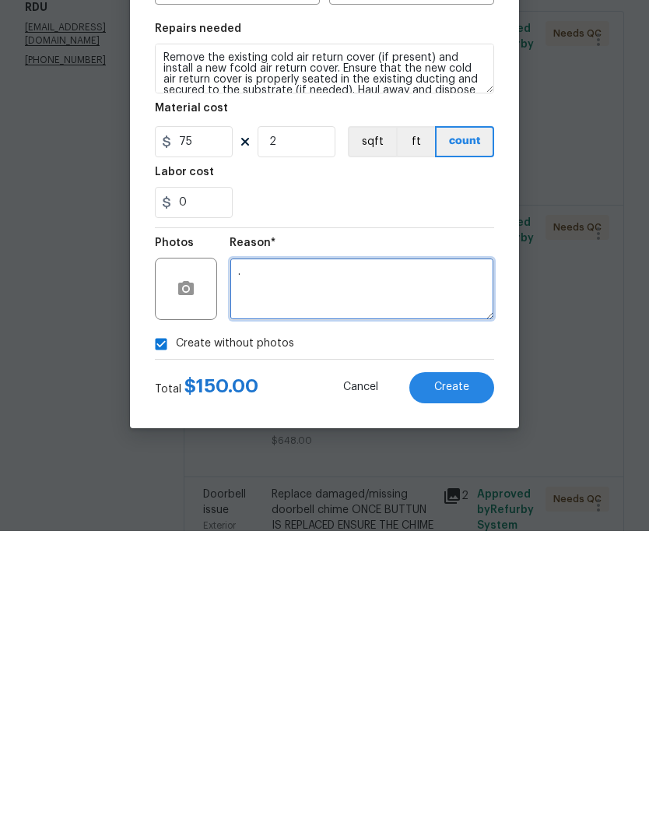
type textarea "."
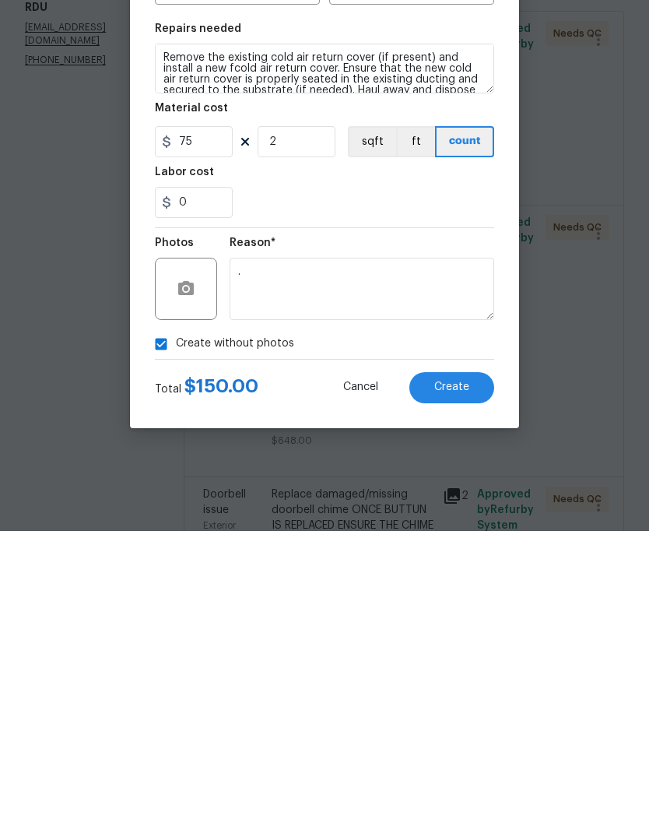
click at [461, 671] on button "Create" at bounding box center [451, 686] width 85 height 31
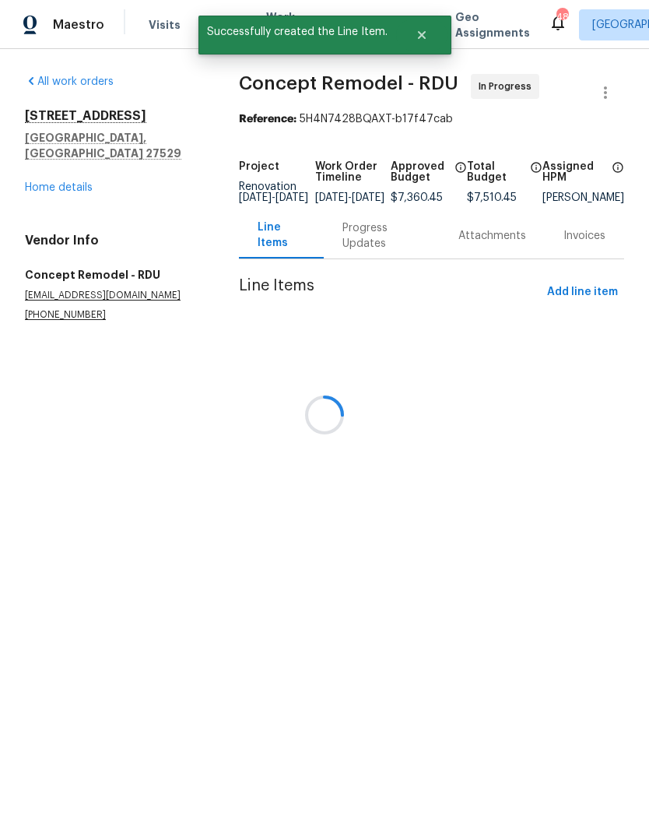
scroll to position [0, 0]
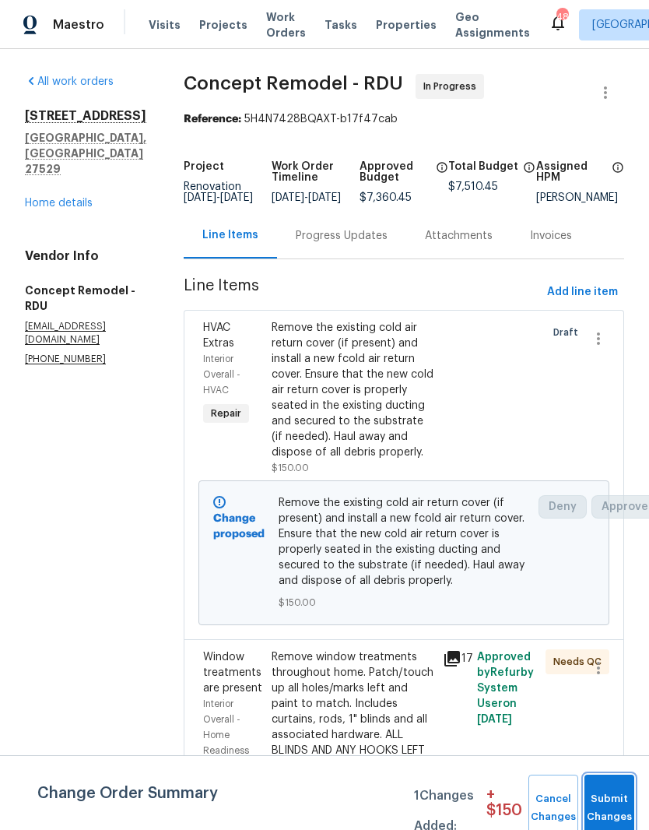
click at [609, 792] on button "Submit Changes" at bounding box center [609, 807] width 50 height 67
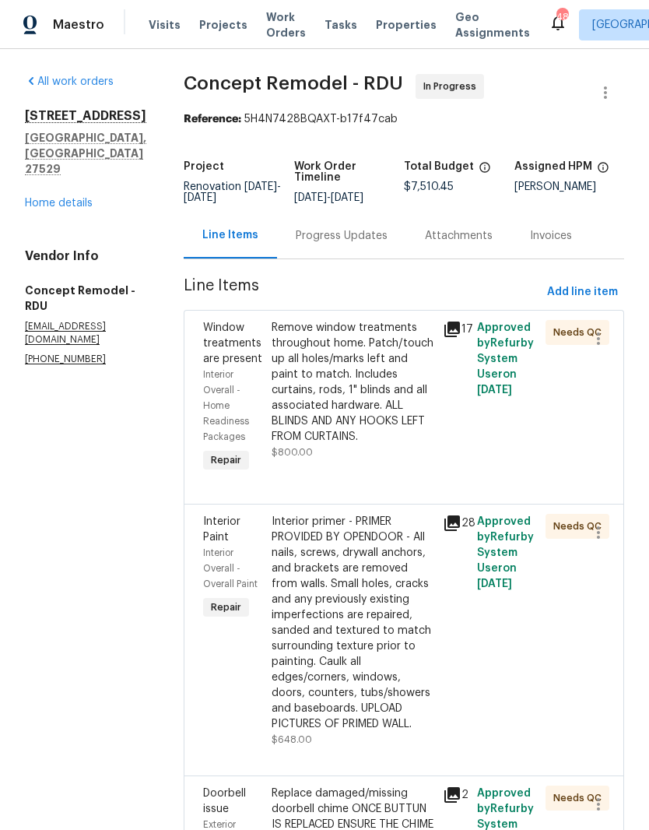
click at [357, 402] on div "Remove window treatments throughout home. Patch/touch up all holes/marks left a…" at bounding box center [353, 382] width 162 height 125
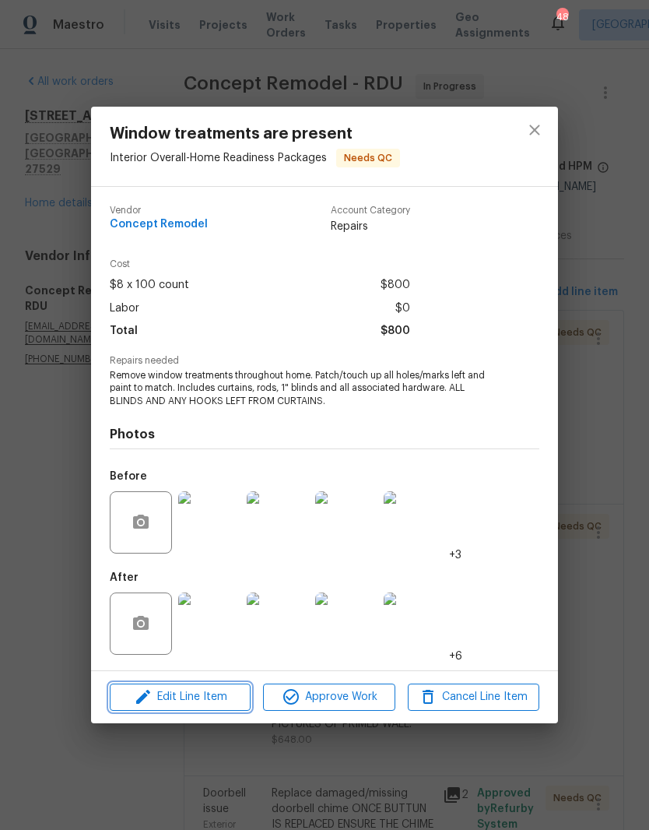
click at [214, 704] on span "Edit Line Item" at bounding box center [180, 696] width 132 height 19
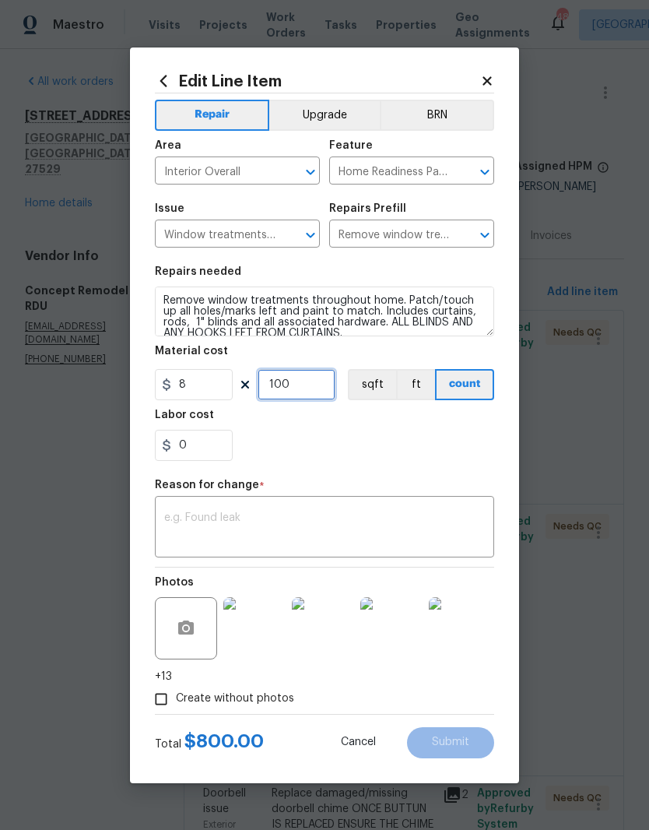
click at [300, 391] on input "100" at bounding box center [297, 384] width 78 height 31
type input "10"
click at [385, 453] on div "0" at bounding box center [324, 445] width 339 height 31
click at [316, 529] on textarea at bounding box center [324, 528] width 321 height 33
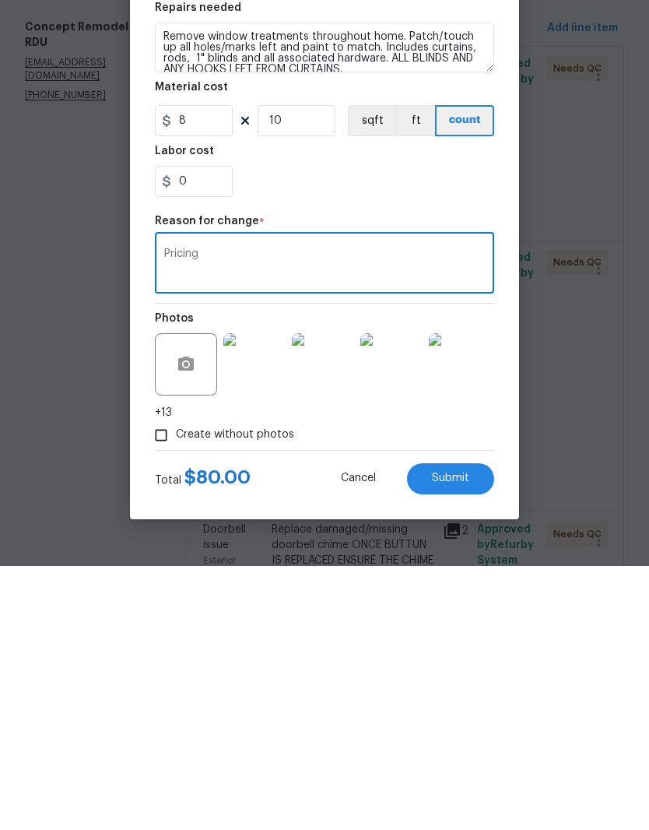
type textarea "Pricing"
click at [472, 727] on button "Submit" at bounding box center [450, 742] width 87 height 31
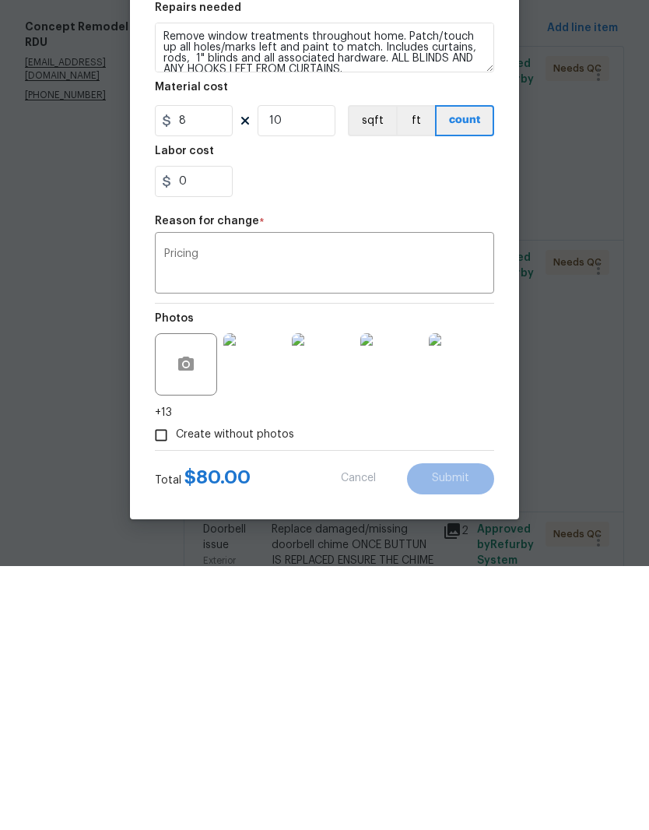
scroll to position [64, 0]
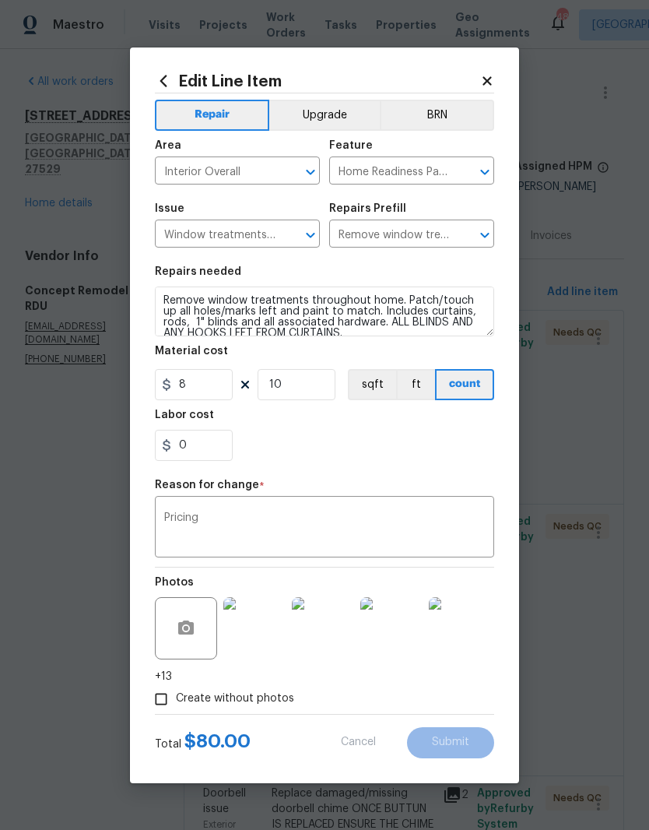
type input "100"
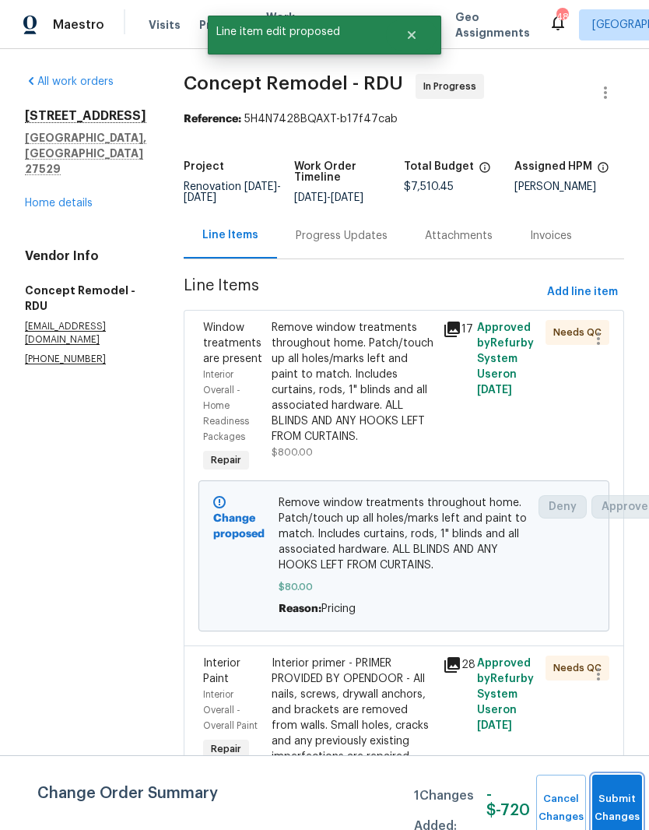
click at [620, 802] on button "Submit Changes" at bounding box center [617, 807] width 50 height 67
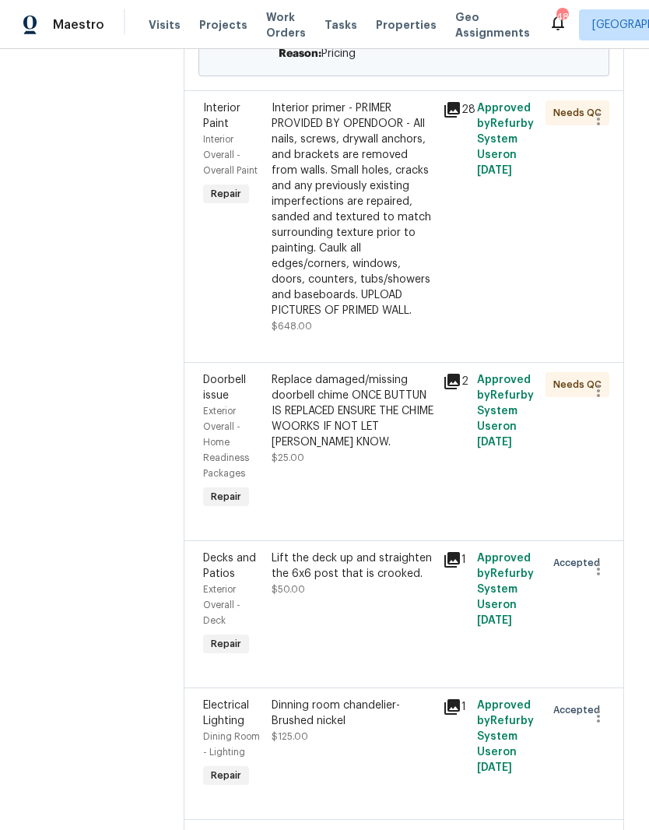
scroll to position [556, 0]
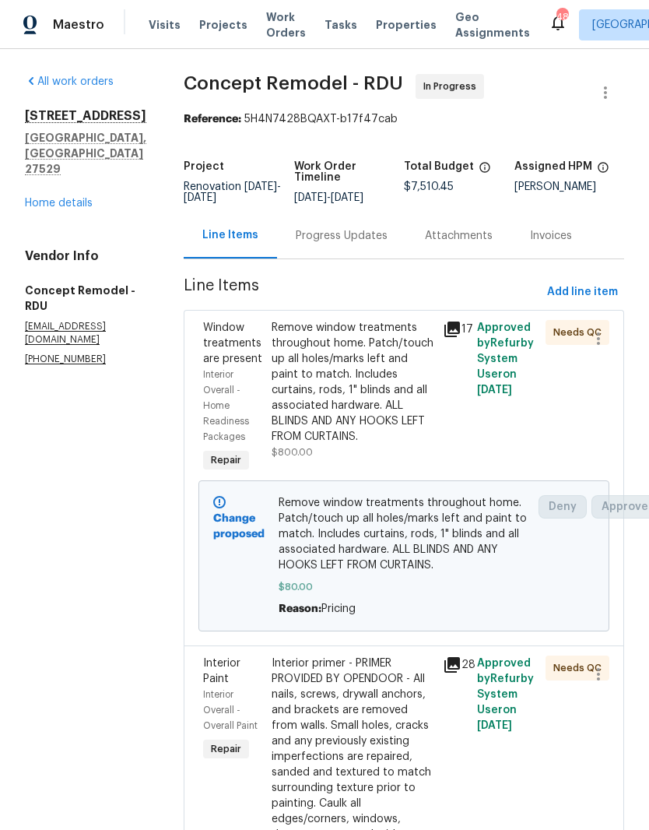
scroll to position [0, 0]
